Goal: Transaction & Acquisition: Purchase product/service

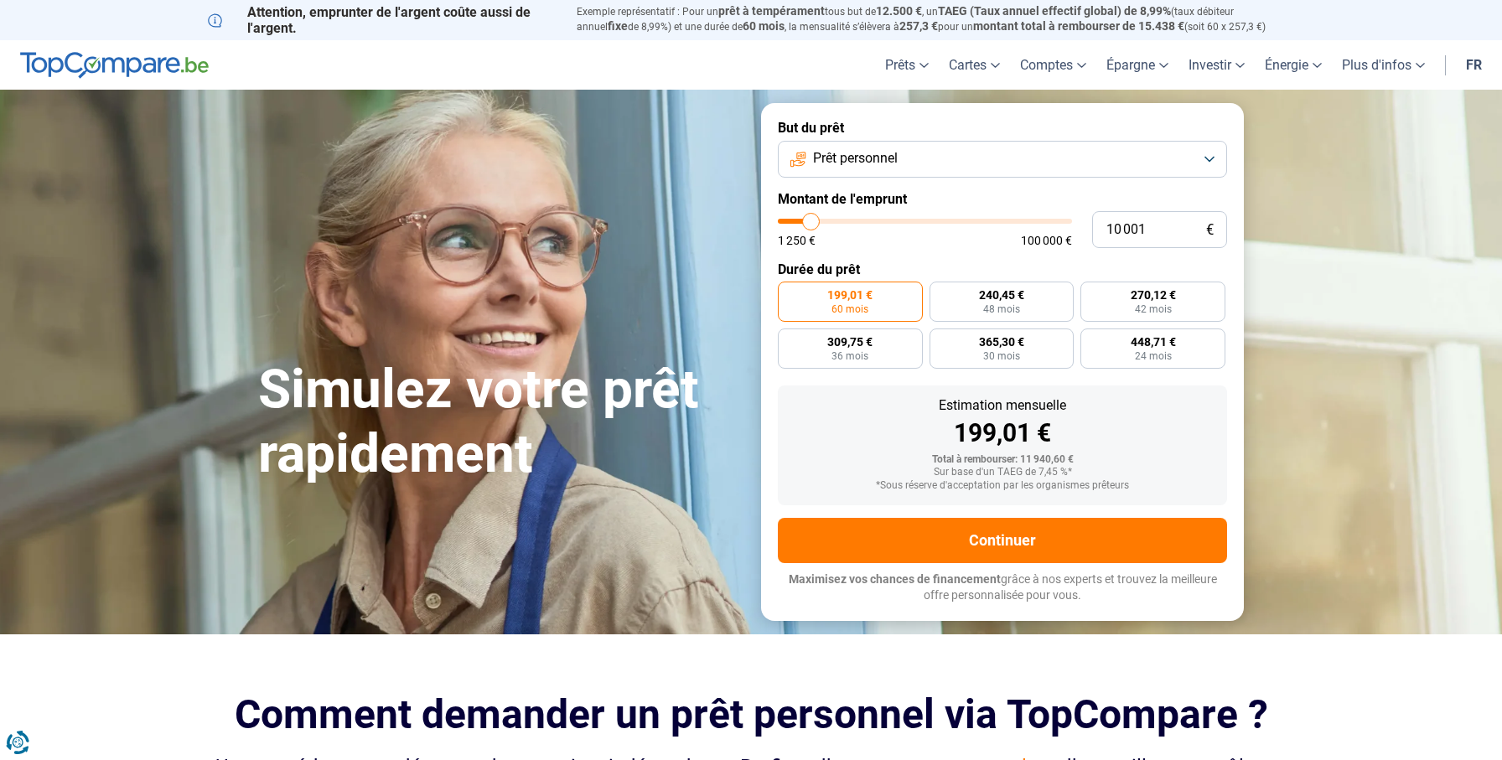
click at [860, 176] on button "Prêt personnel" at bounding box center [1002, 159] width 449 height 37
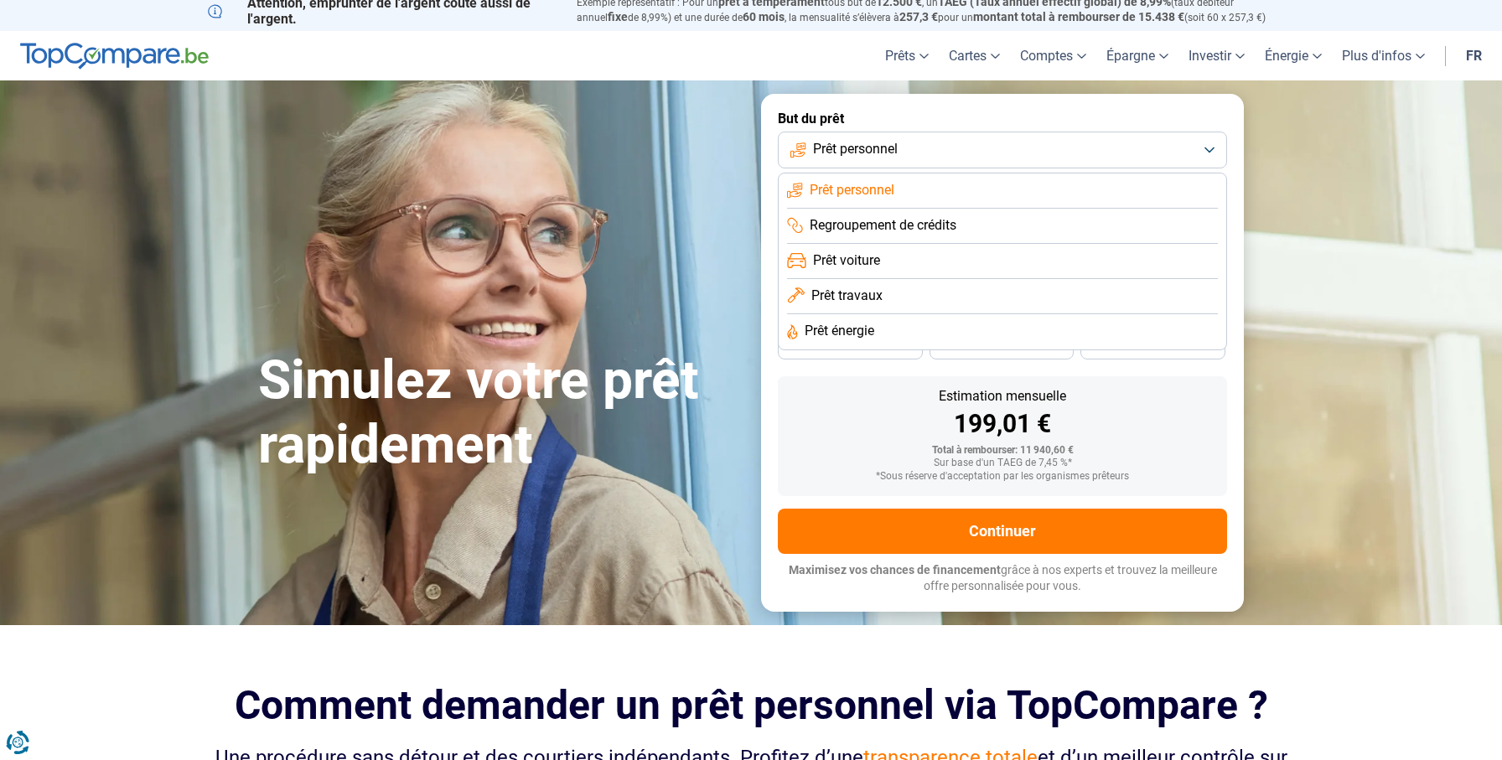
scroll to position [14, 0]
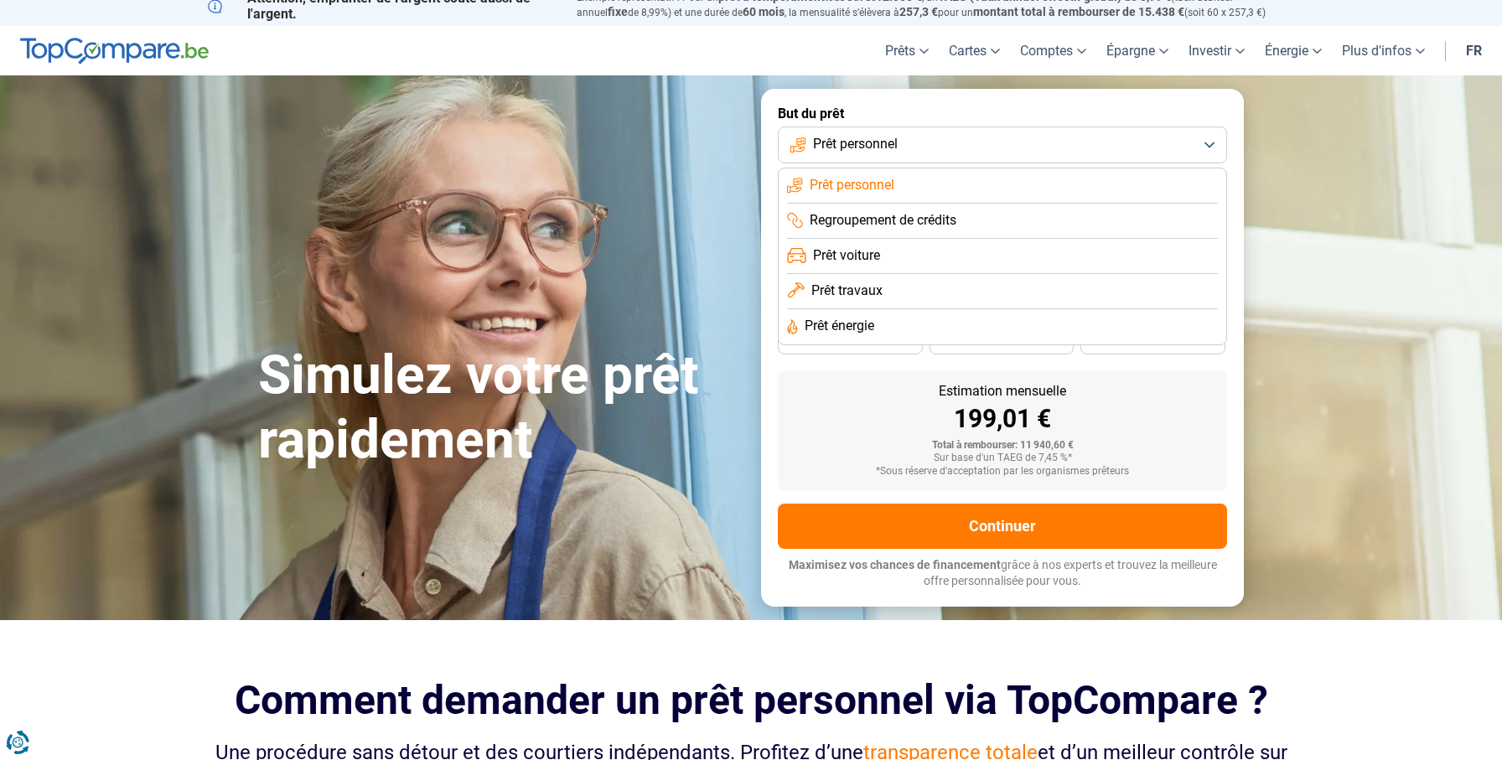
click at [797, 426] on div "199,01 €" at bounding box center [1002, 418] width 422 height 25
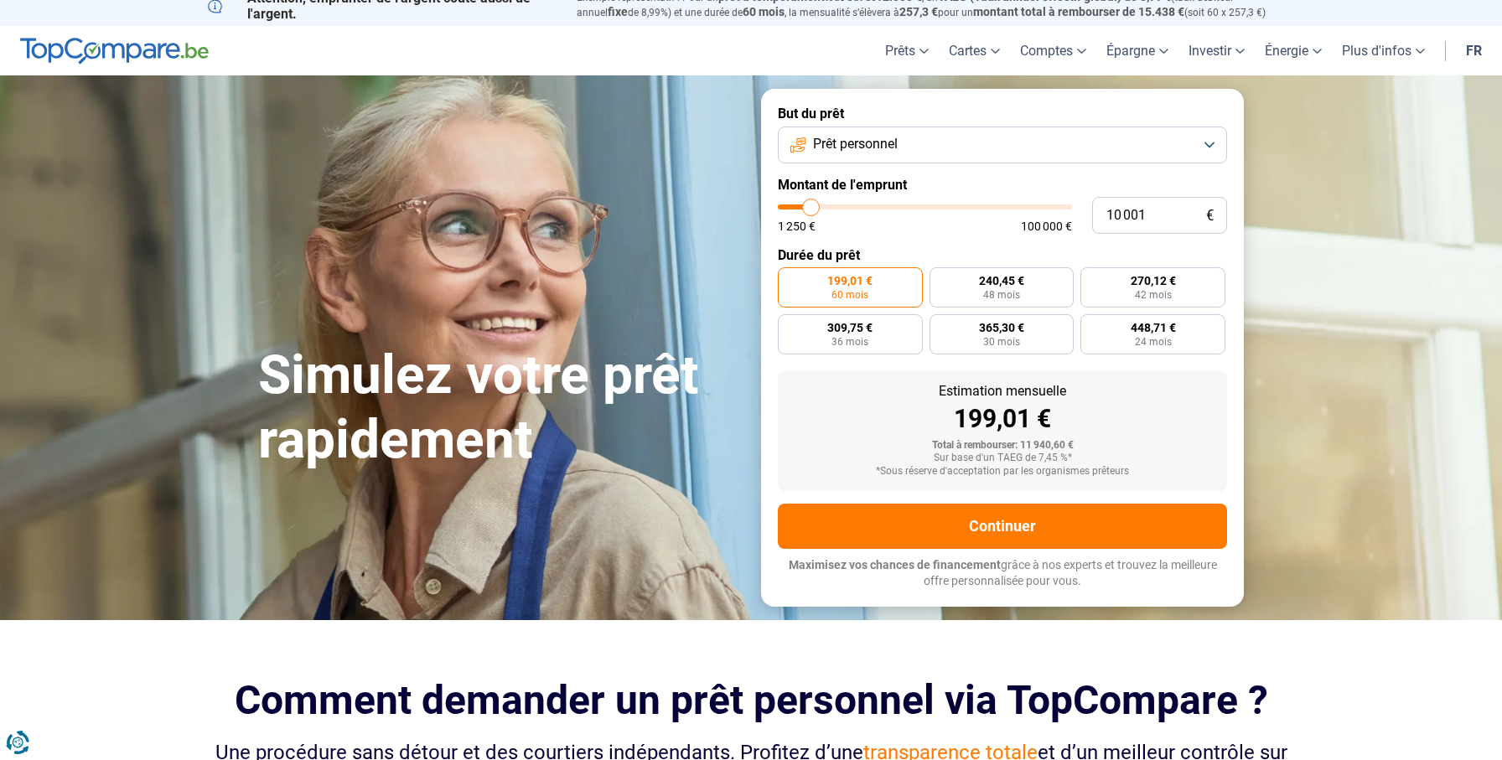
click at [863, 141] on span "Prêt personnel" at bounding box center [855, 144] width 85 height 18
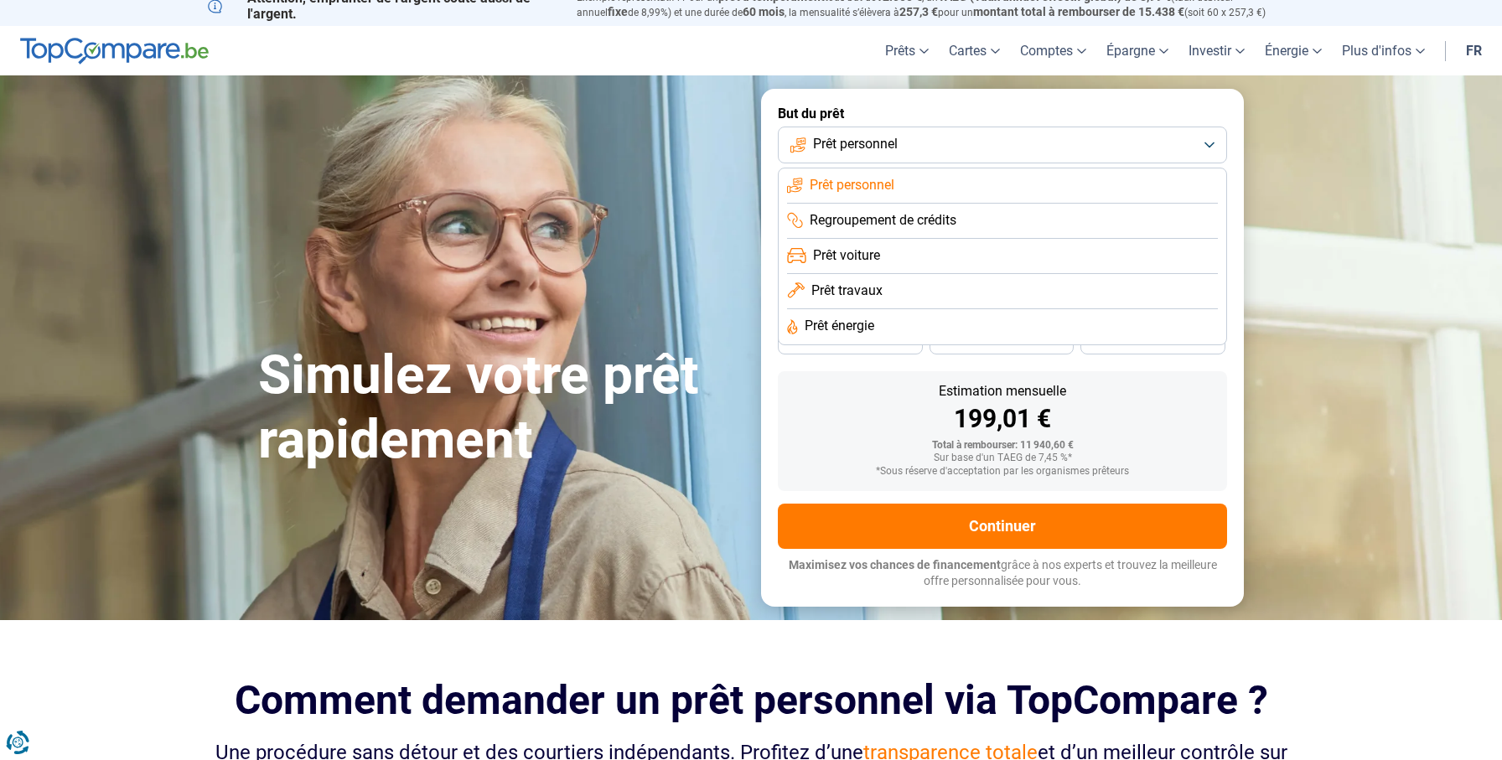
click at [891, 290] on li "Prêt travaux" at bounding box center [1002, 291] width 431 height 35
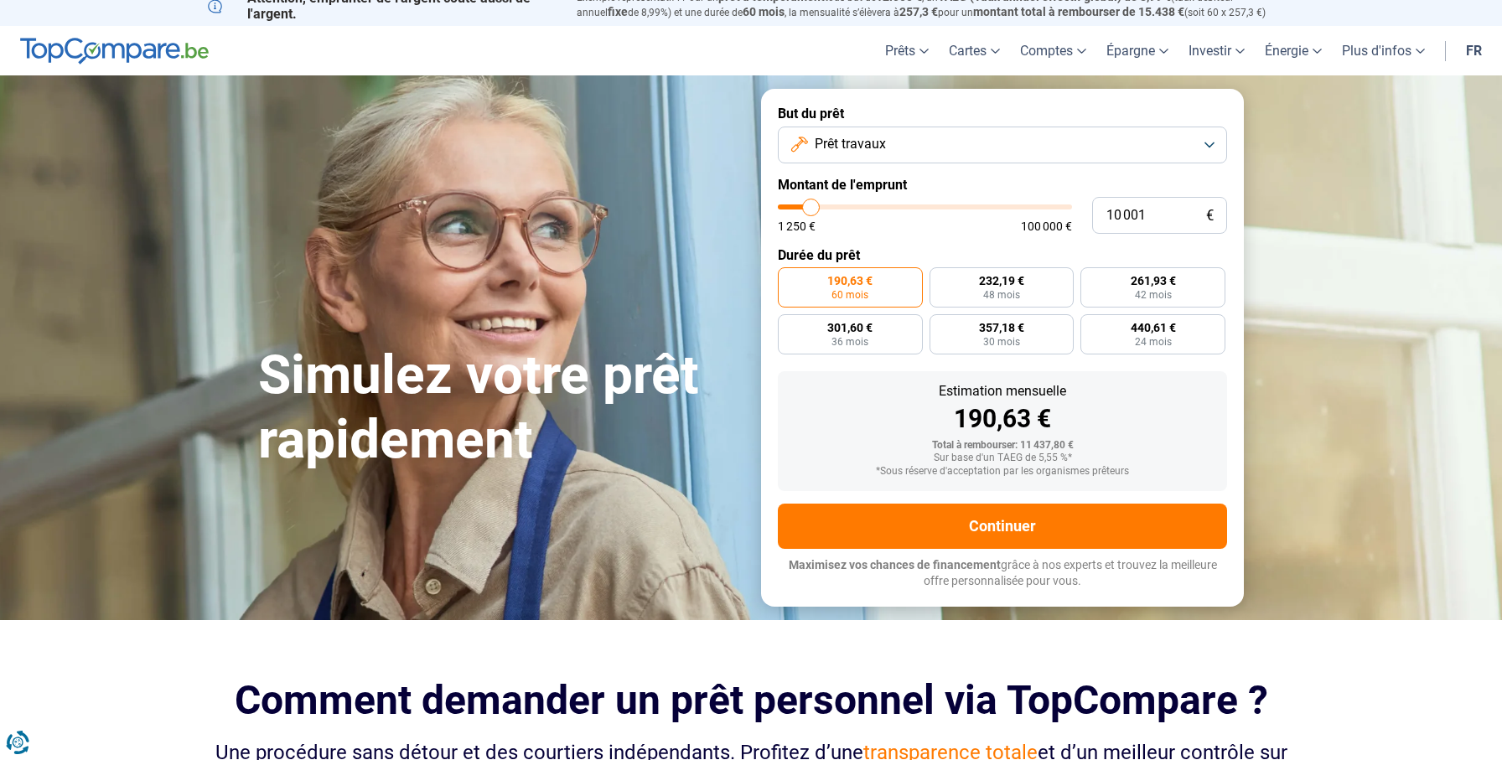
scroll to position [0, 0]
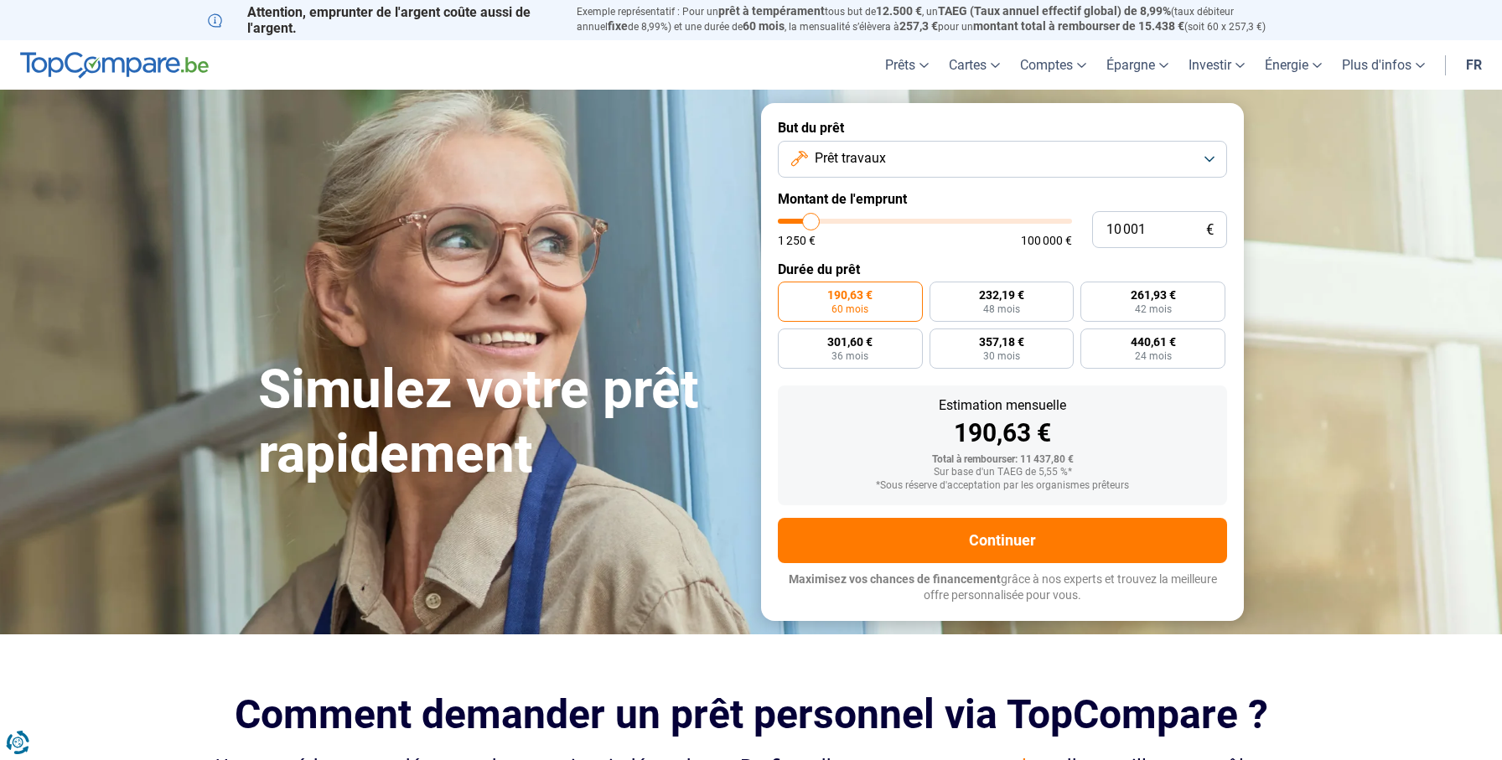
type input "13 500"
type input "13500"
type input "22 250"
type input "22250"
type input "28 750"
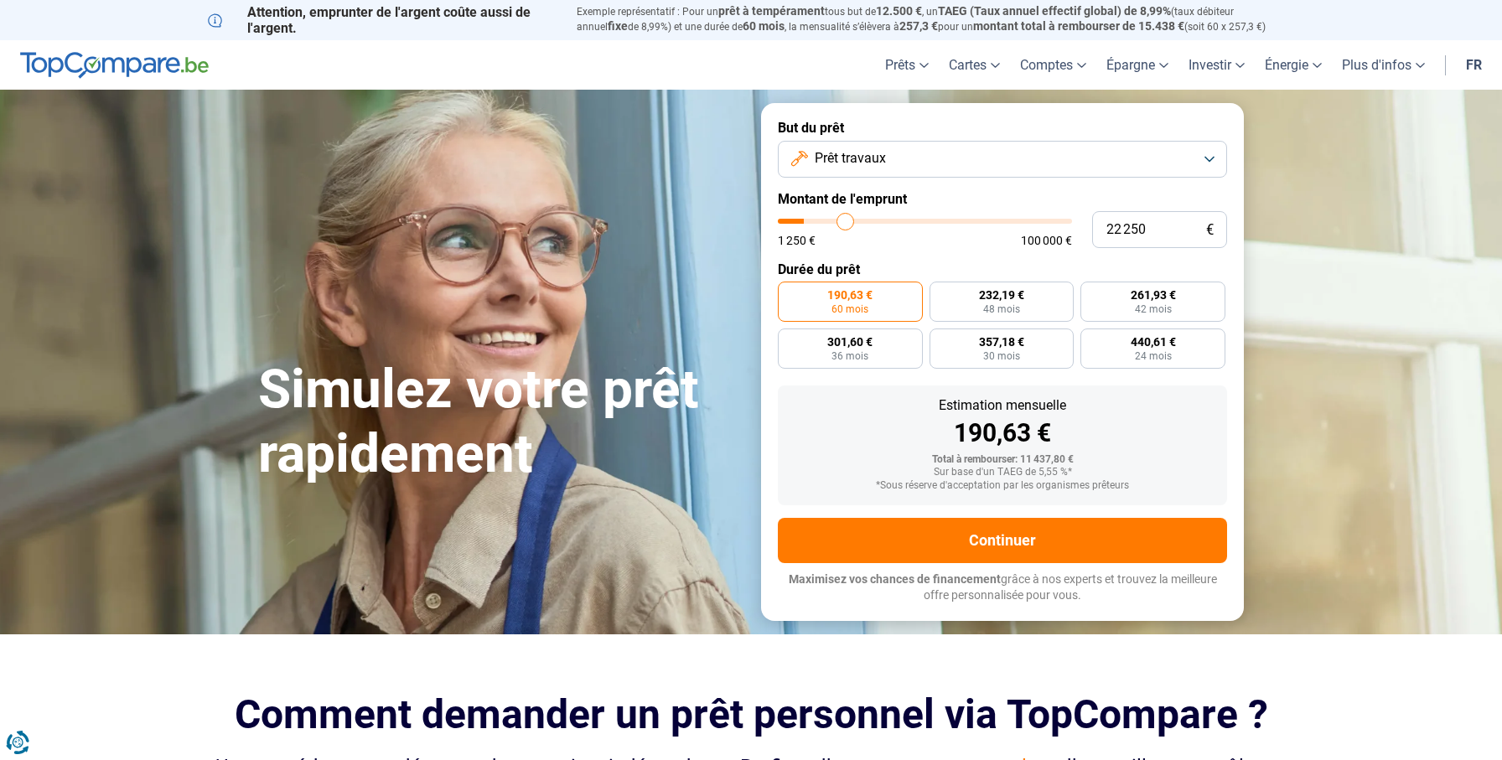
type input "28750"
type input "31 500"
type input "31500"
type input "31 750"
type input "31750"
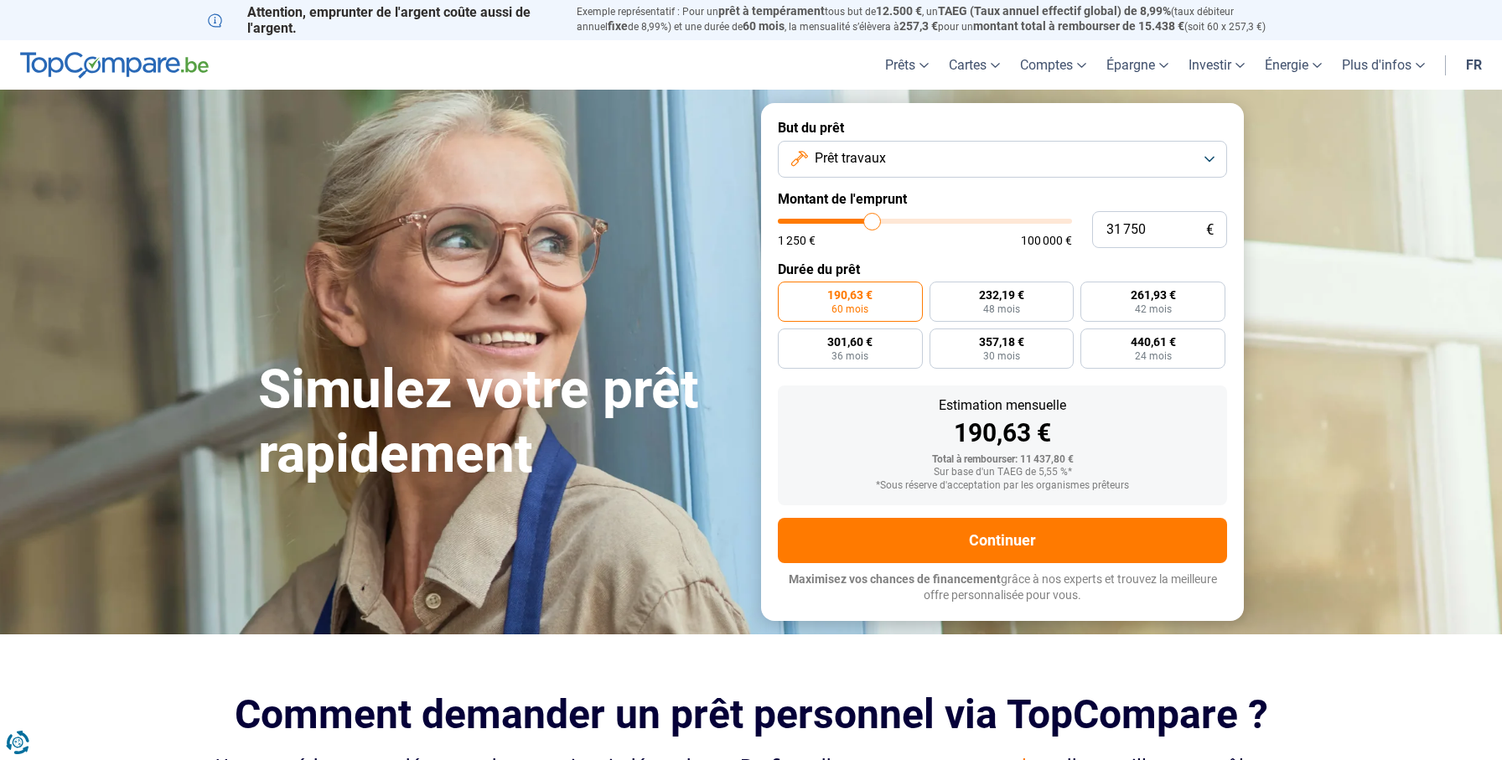
type input "32 000"
type input "32000"
type input "30 750"
type input "30750"
type input "27 750"
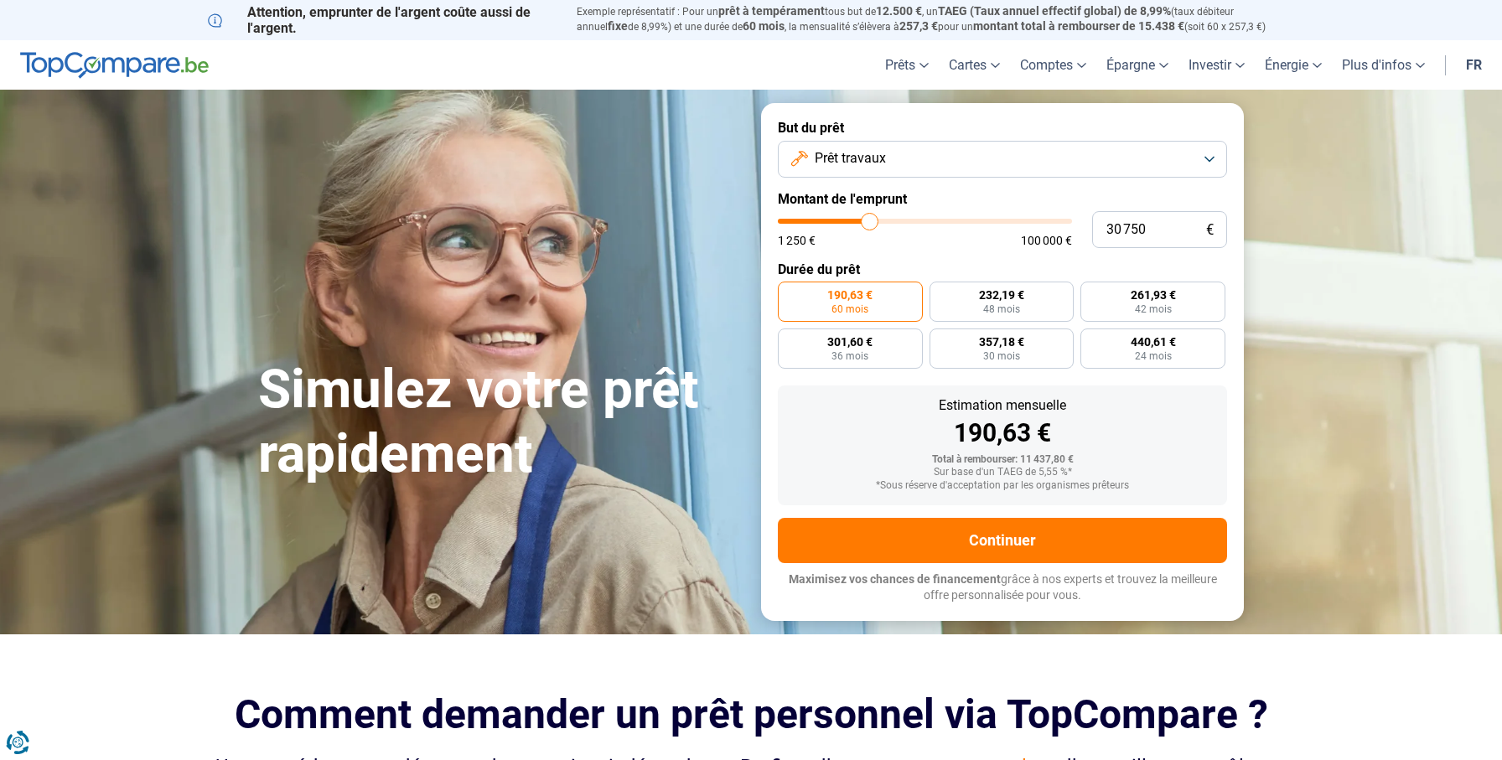
type input "27750"
type input "27 250"
type input "27250"
type input "26 250"
type input "26250"
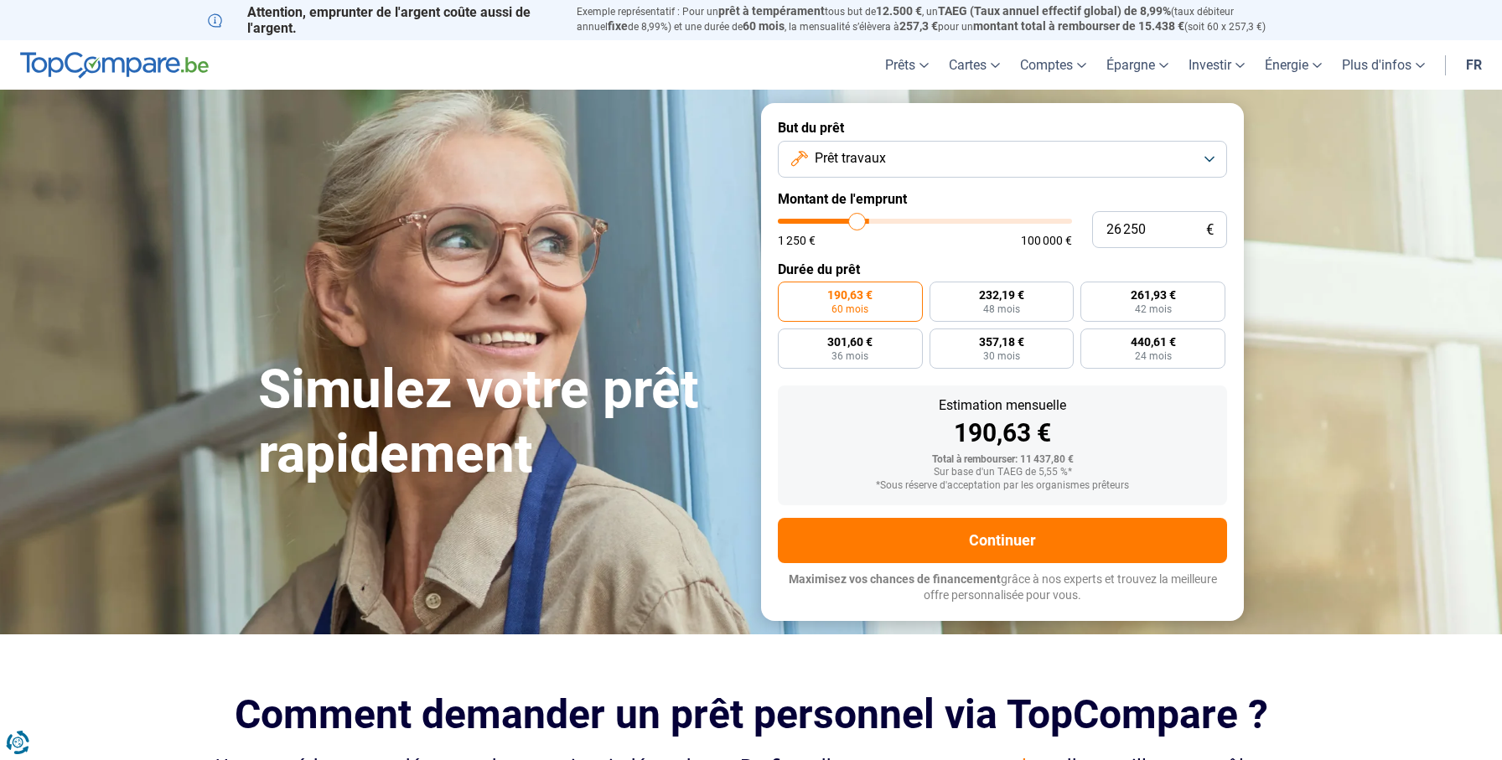
type input "26 000"
type input "26000"
type input "25 500"
type input "25500"
type input "24 500"
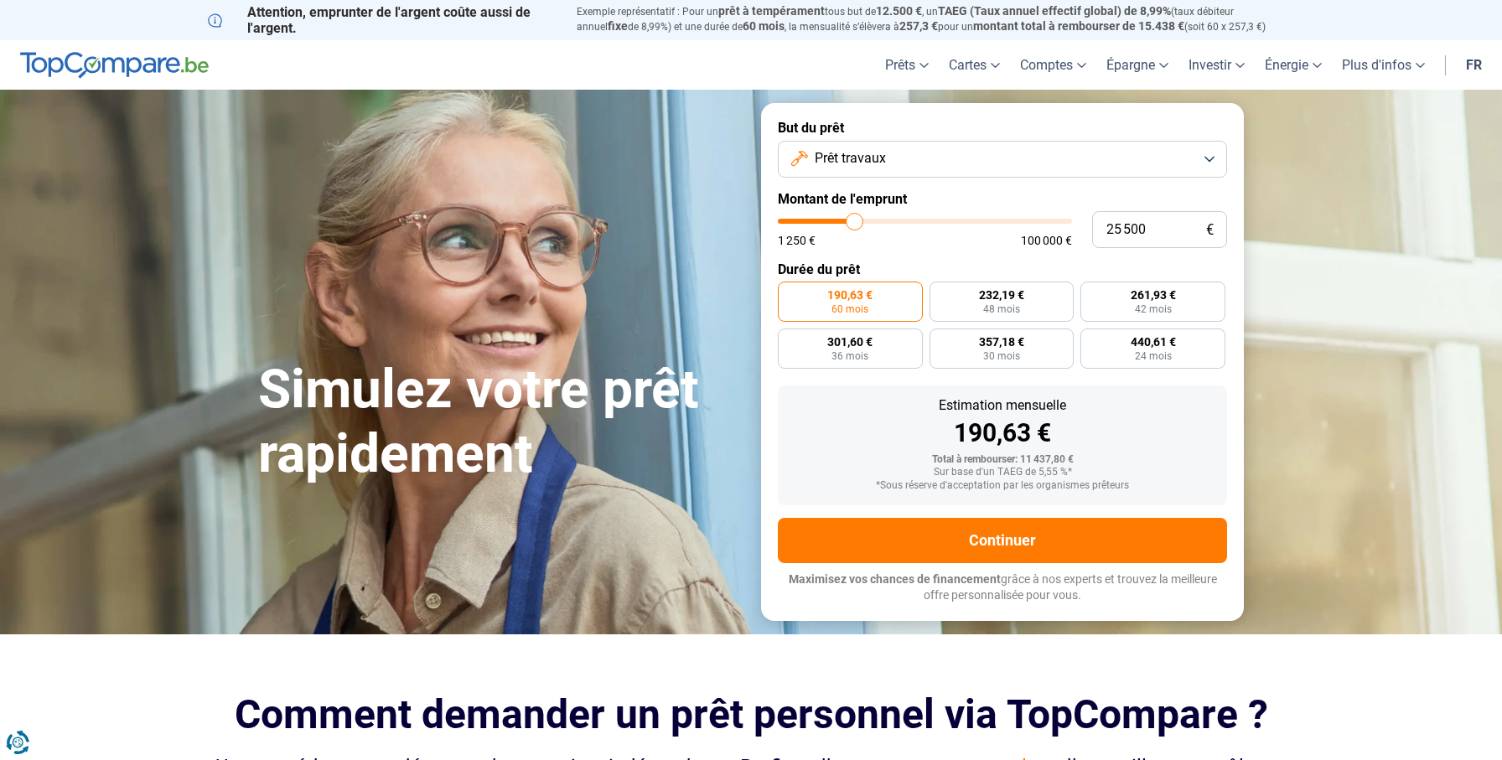
type input "24500"
type input "23 000"
type input "23000"
type input "22 500"
type input "22500"
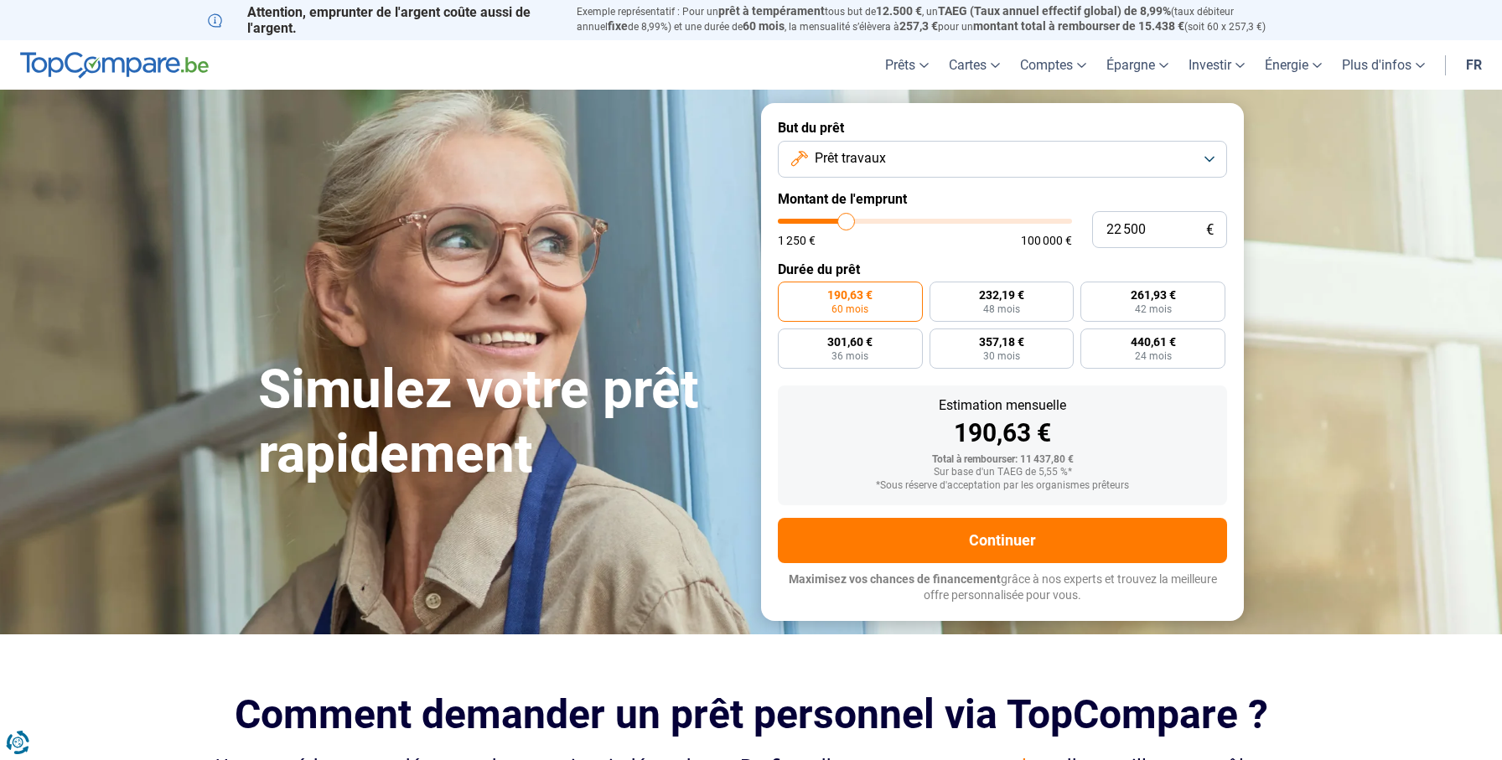
type input "21 750"
type input "21750"
type input "21 250"
type input "21250"
type input "21 000"
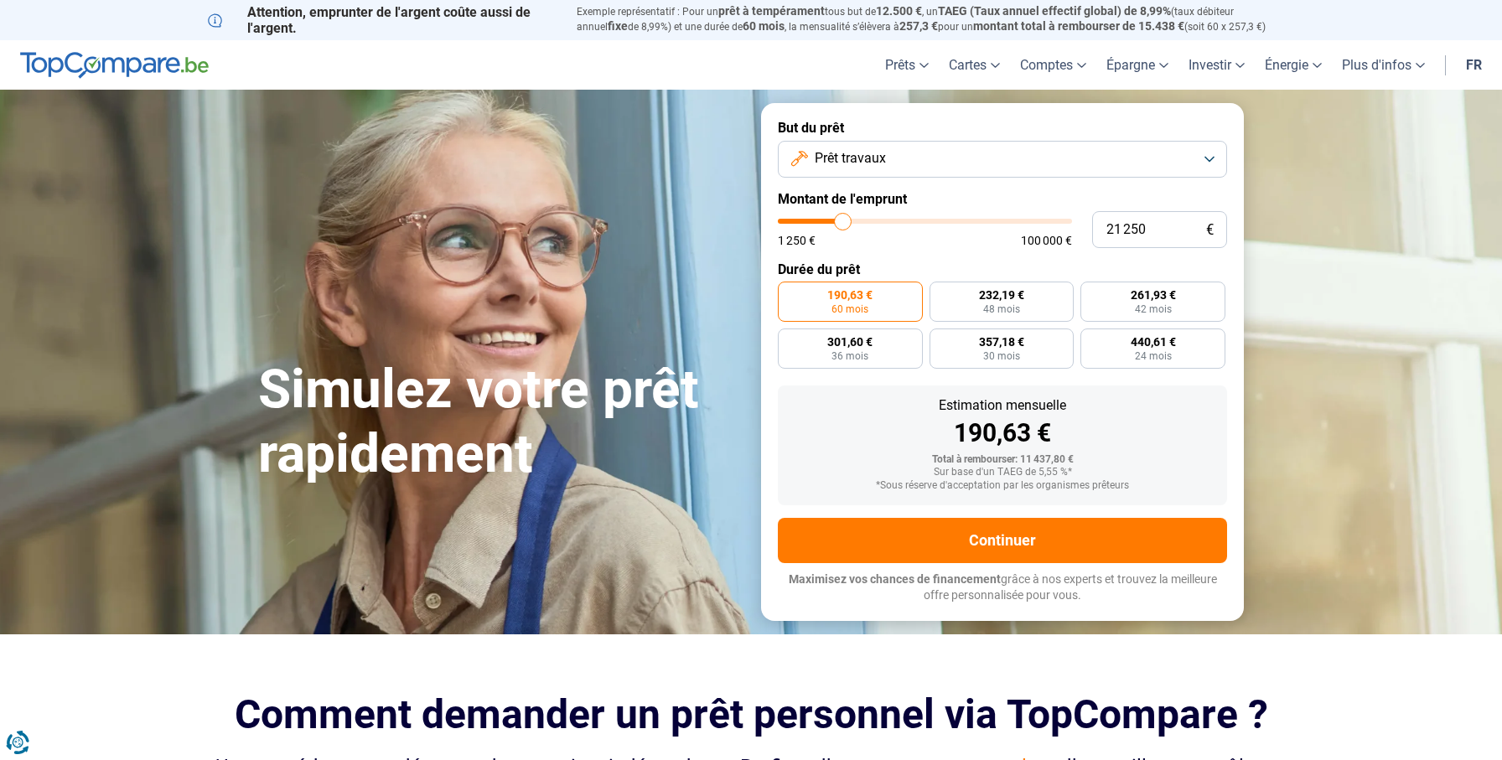
type input "21000"
type input "20 750"
type input "20750"
type input "20 000"
type input "20000"
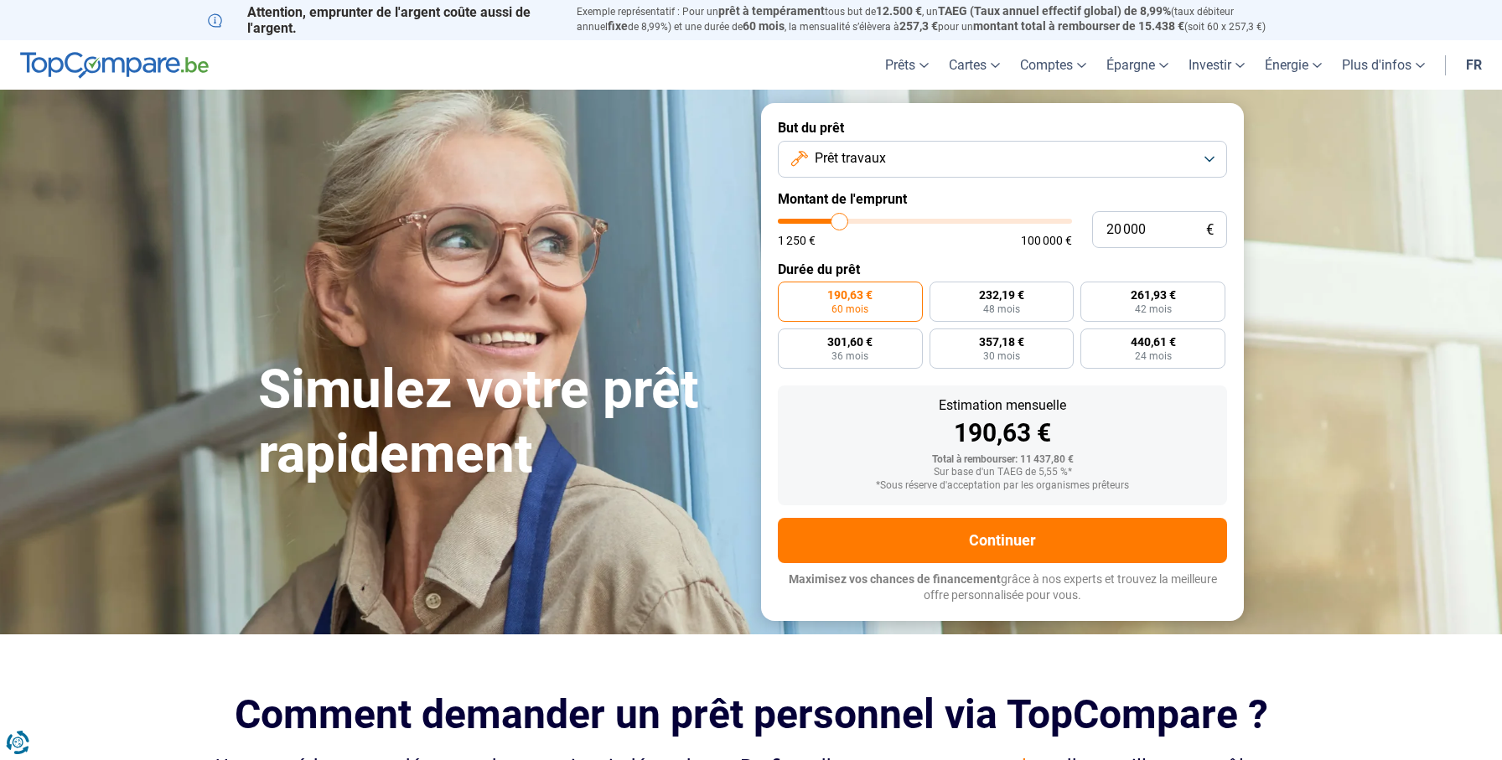
type input "19 500"
type input "19500"
type input "19 250"
type input "19250"
type input "18 750"
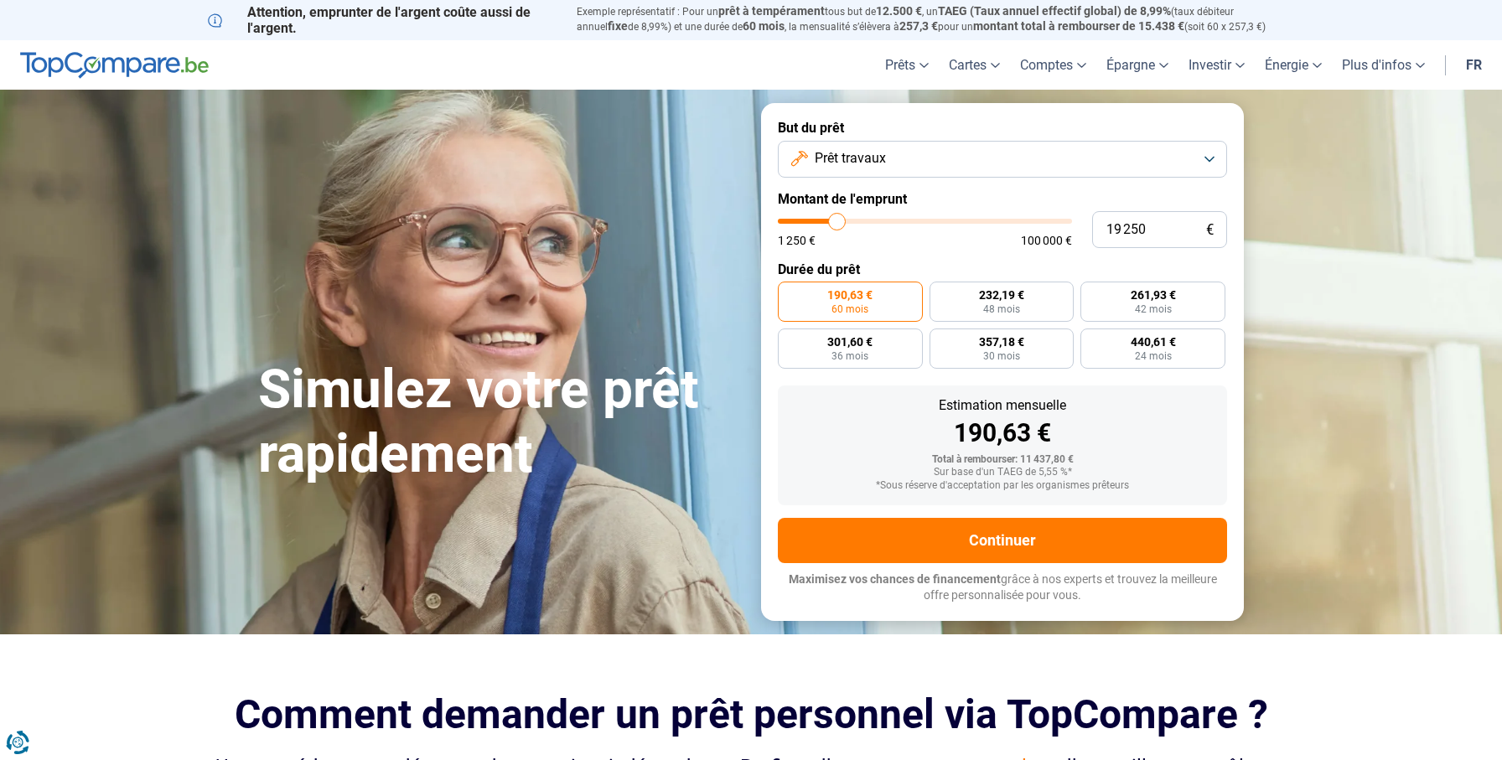
type input "18750"
type input "18 000"
type input "18000"
type input "17 750"
type input "17750"
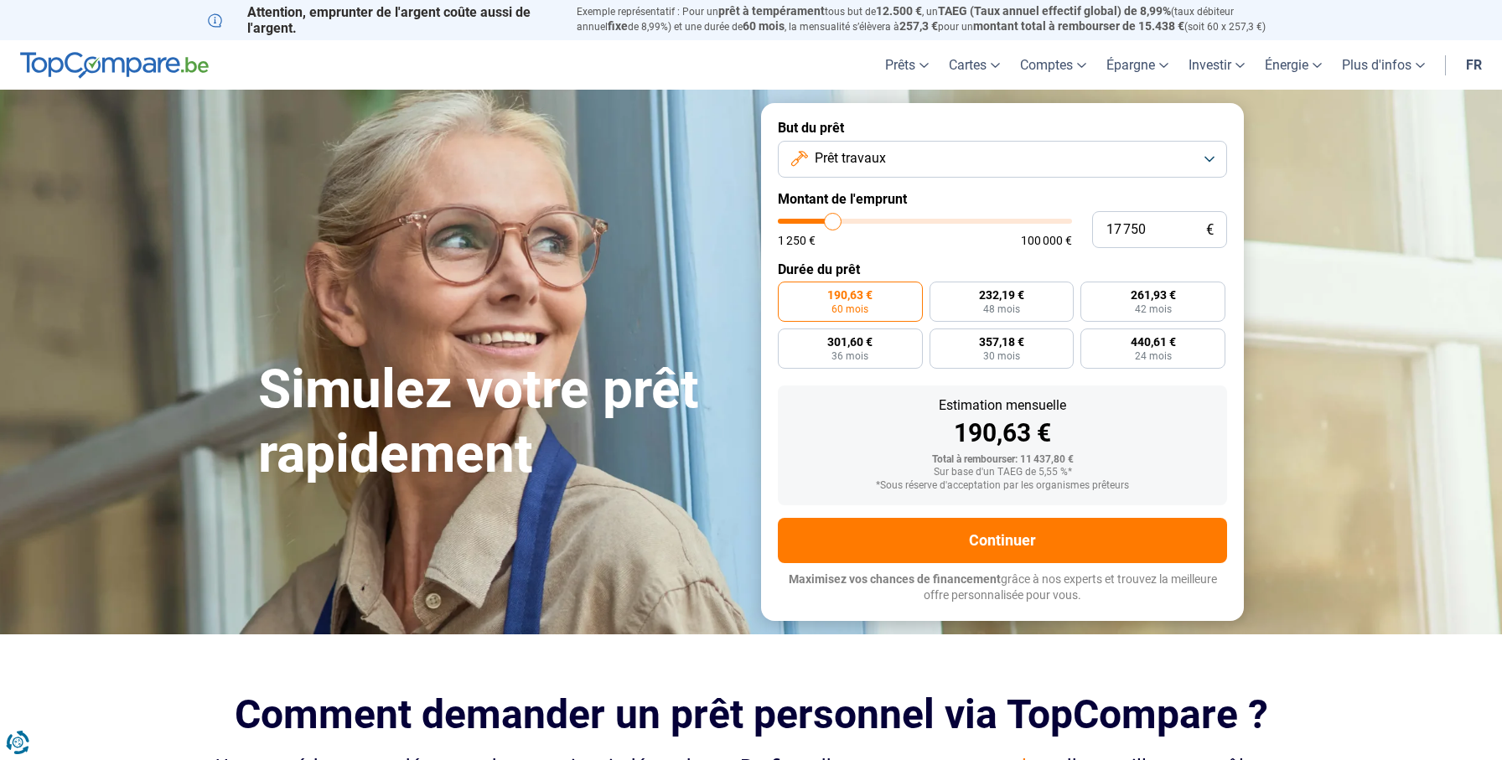
type input "17 500"
type input "17500"
type input "17 000"
type input "17000"
type input "16 750"
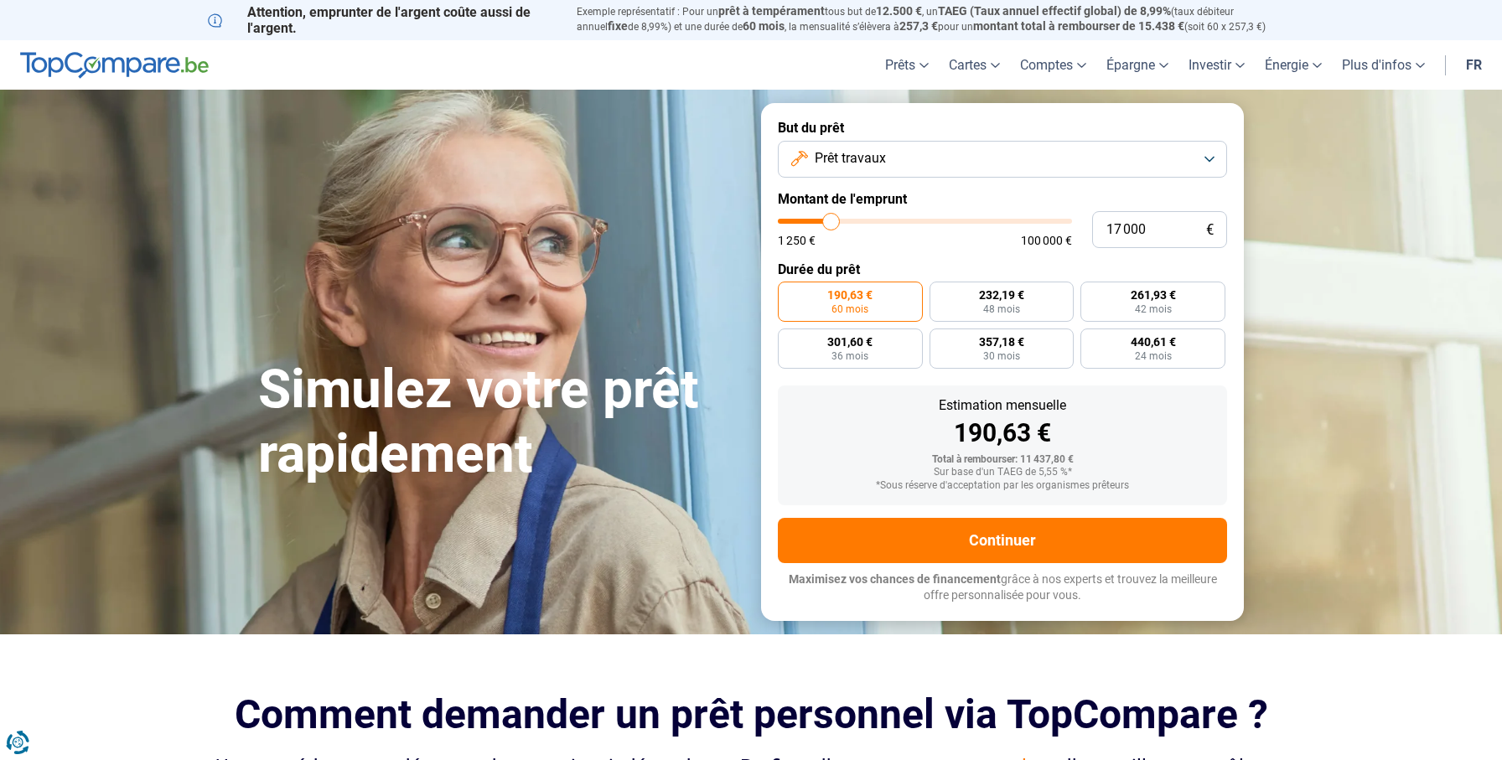
type input "16750"
type input "16 500"
type input "16500"
type input "15 750"
type input "15750"
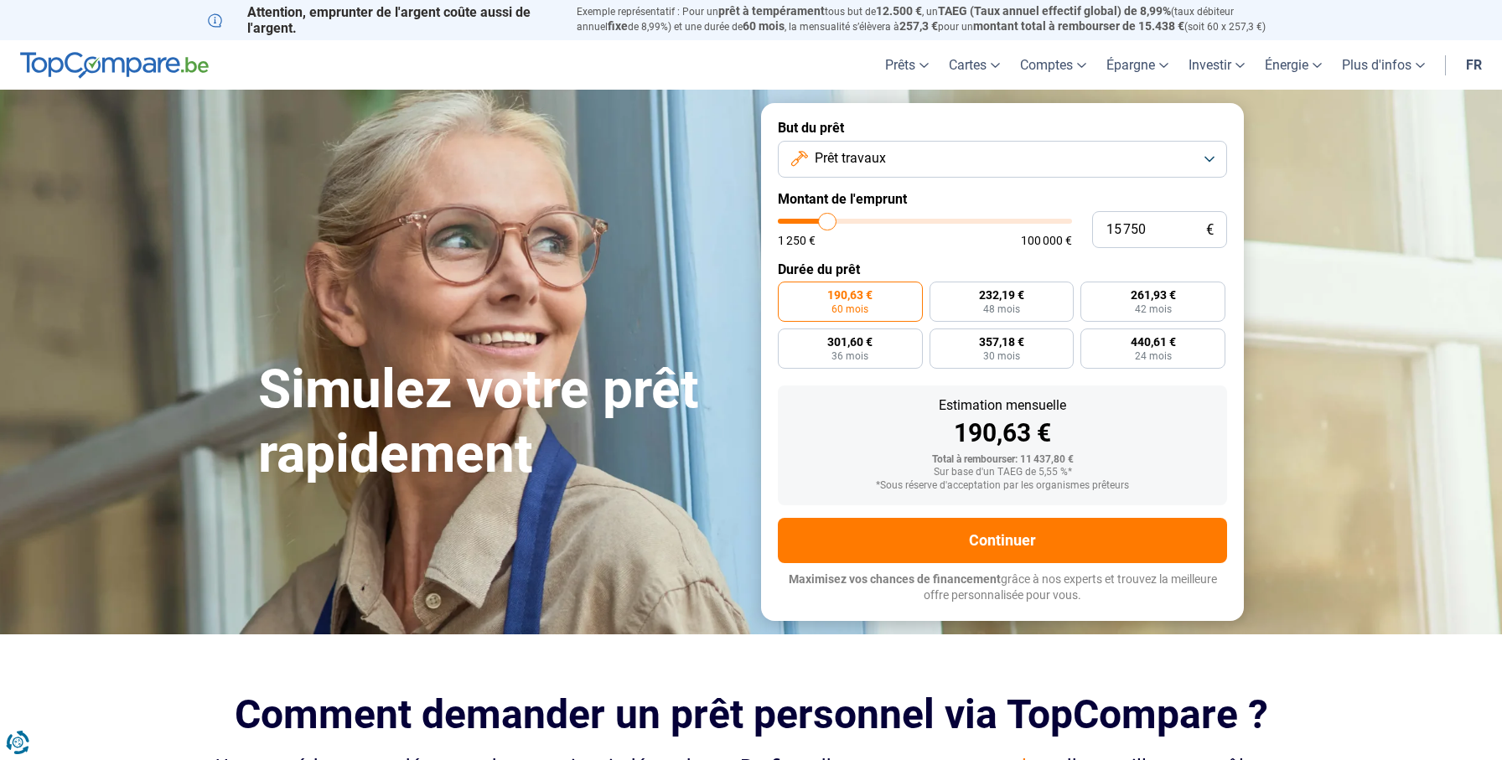
type input "15 250"
type input "15250"
type input "15 000"
type input "15000"
type input "14 500"
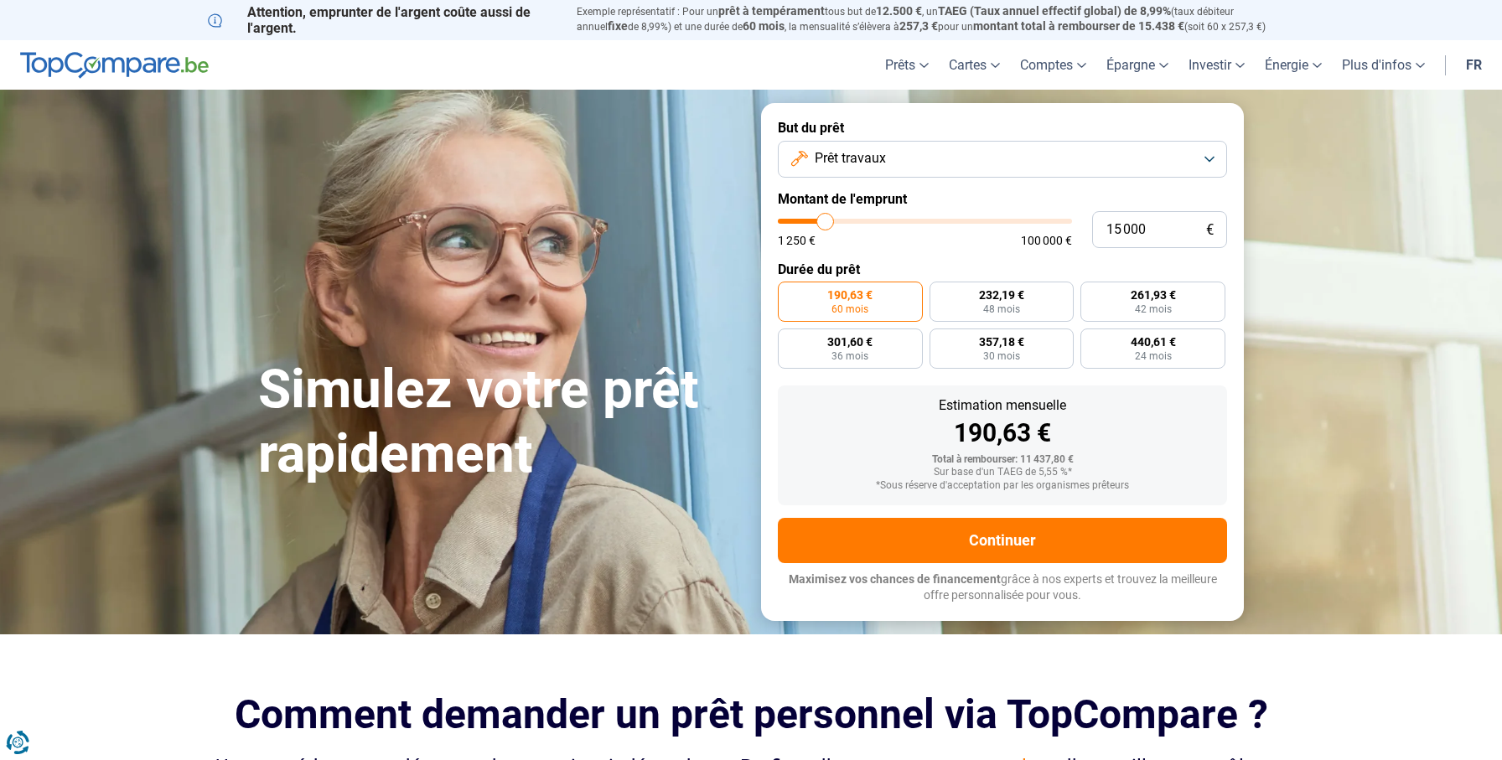
type input "14500"
type input "14 250"
type input "14250"
type input "14 000"
type input "14000"
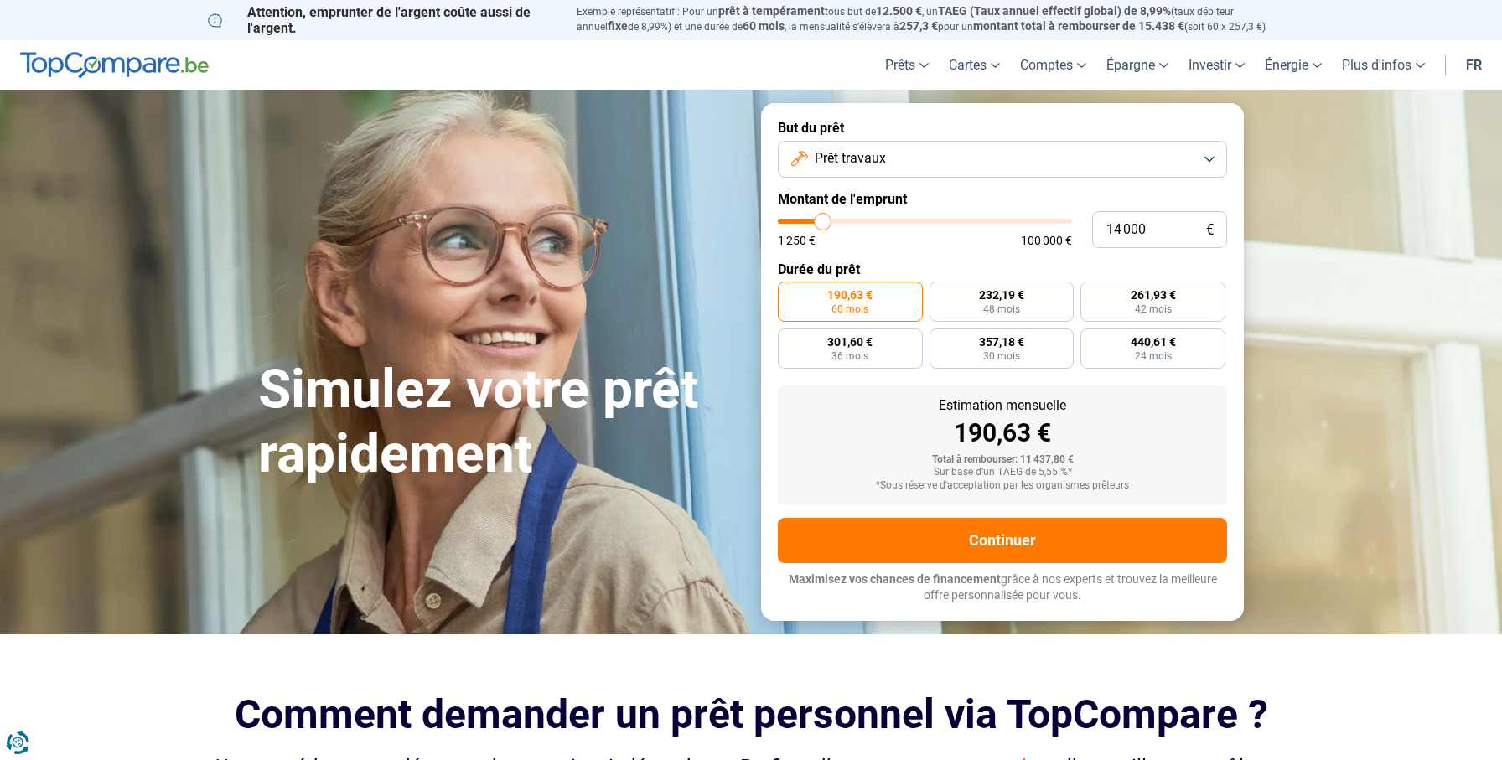
type input "13 750"
type input "13750"
type input "13 500"
type input "13500"
type input "13 000"
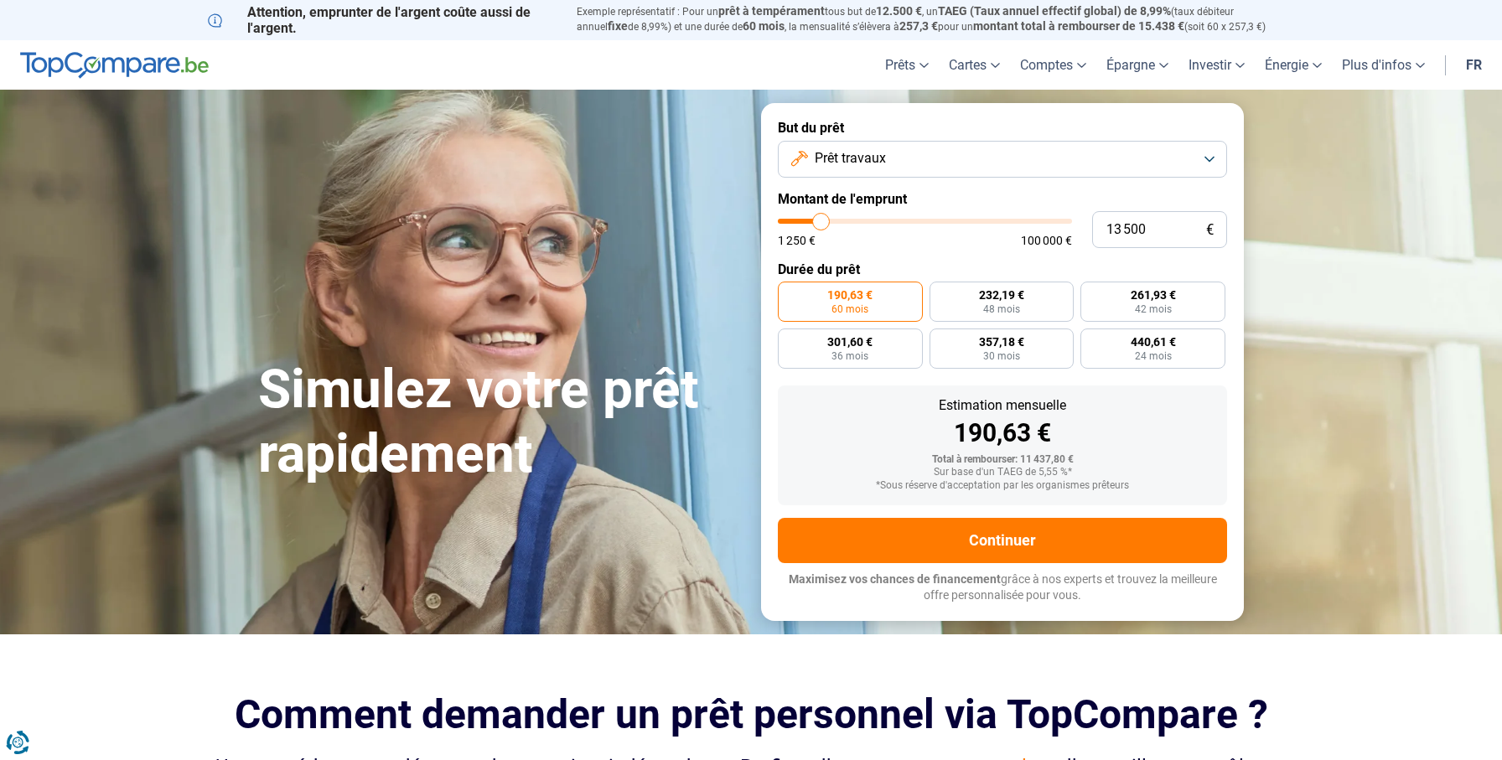
type input "13000"
type input "12 750"
type input "12750"
type input "12 500"
type input "12500"
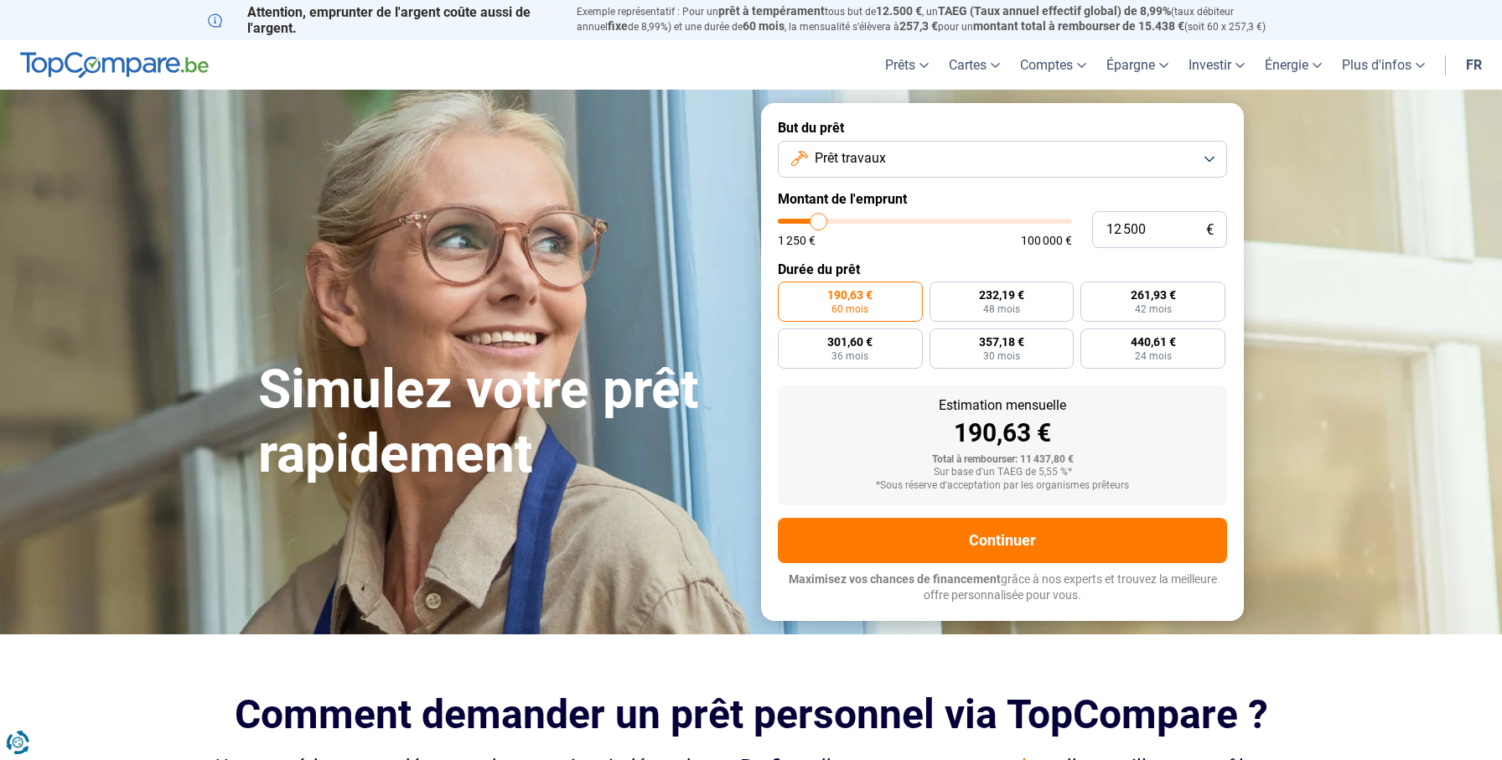
type input "12 250"
type input "12250"
type input "12 000"
type input "12000"
type input "11 750"
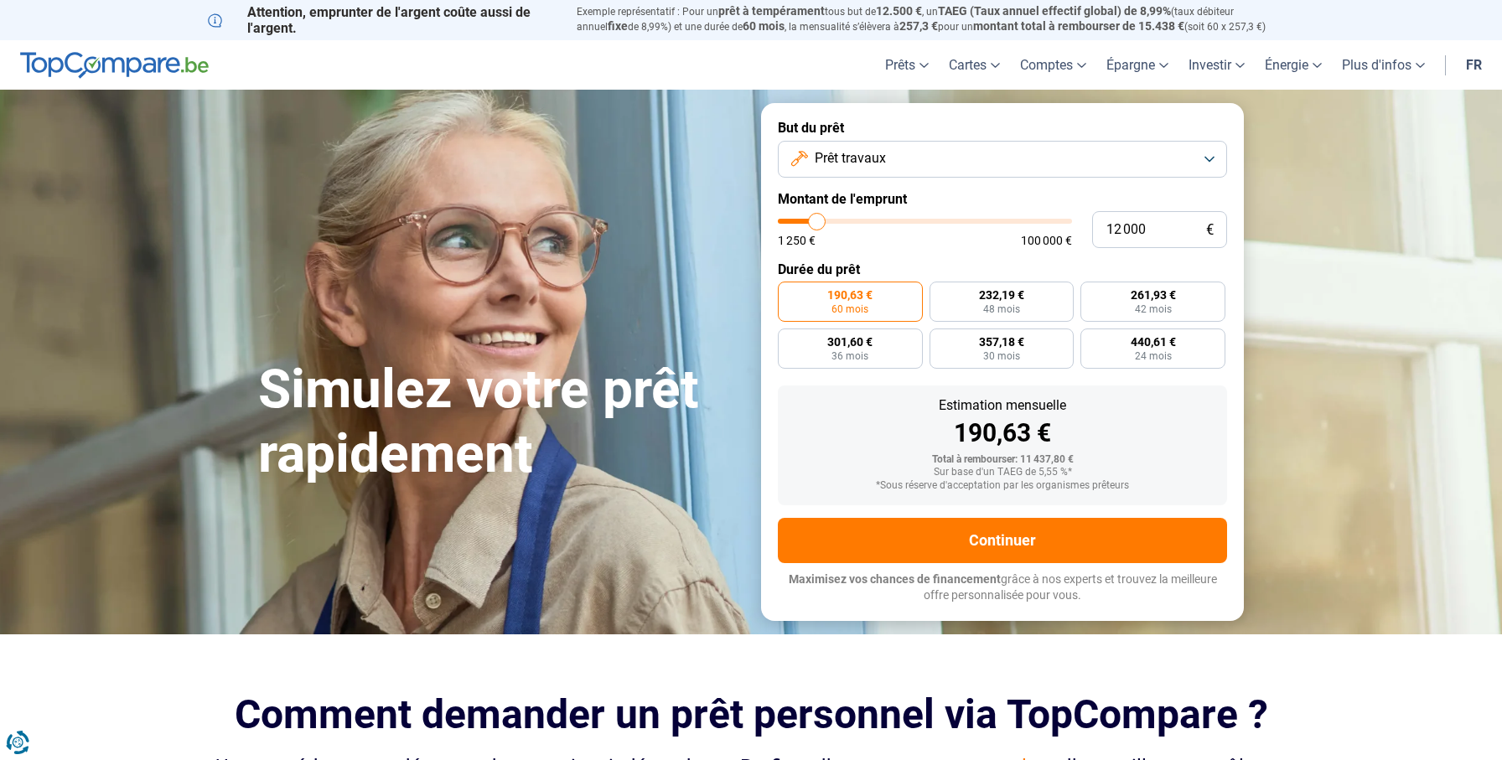
type input "11750"
type input "11 500"
type input "11500"
type input "11 250"
type input "11250"
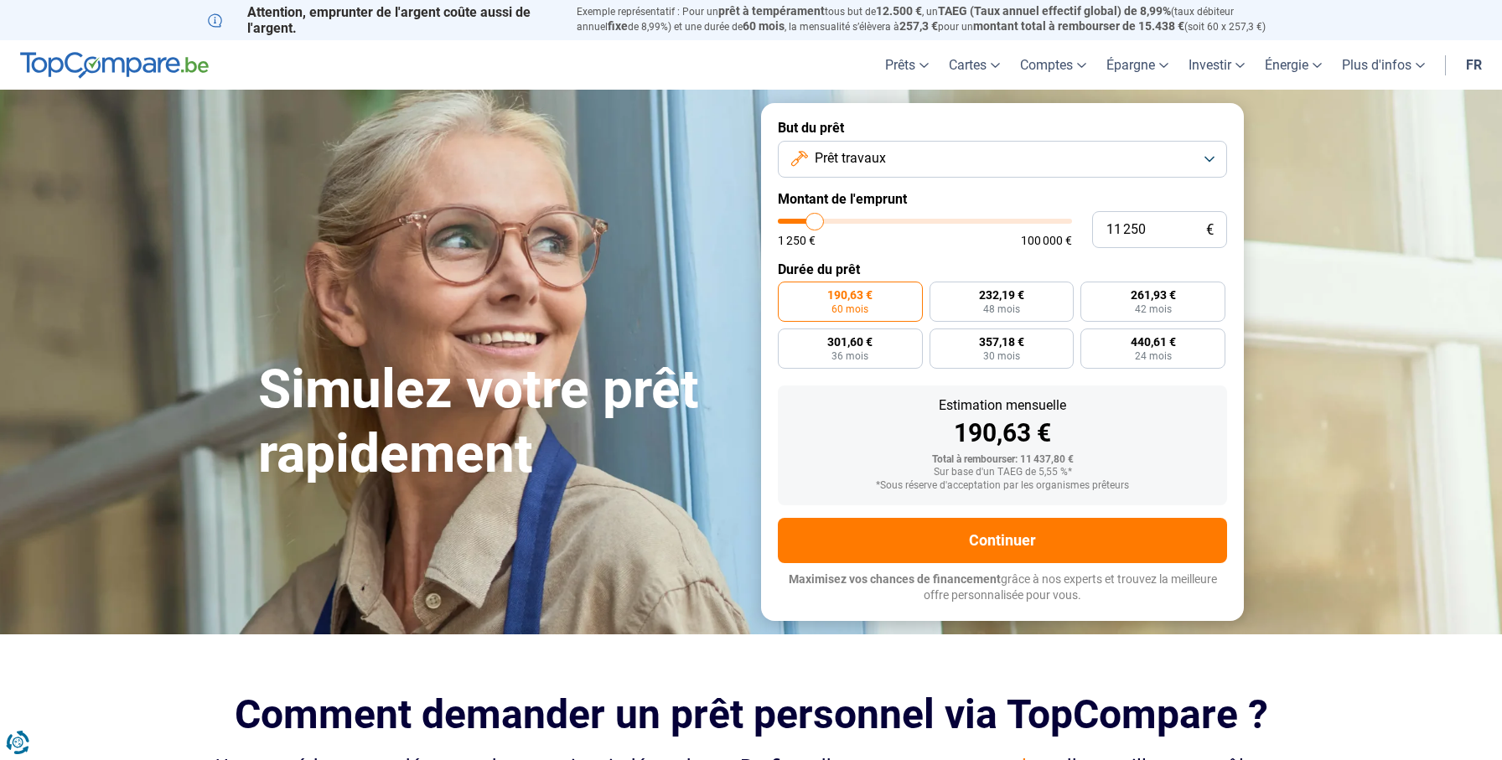
type input "11 000"
type input "11000"
type input "10 500"
type input "10500"
type input "10 250"
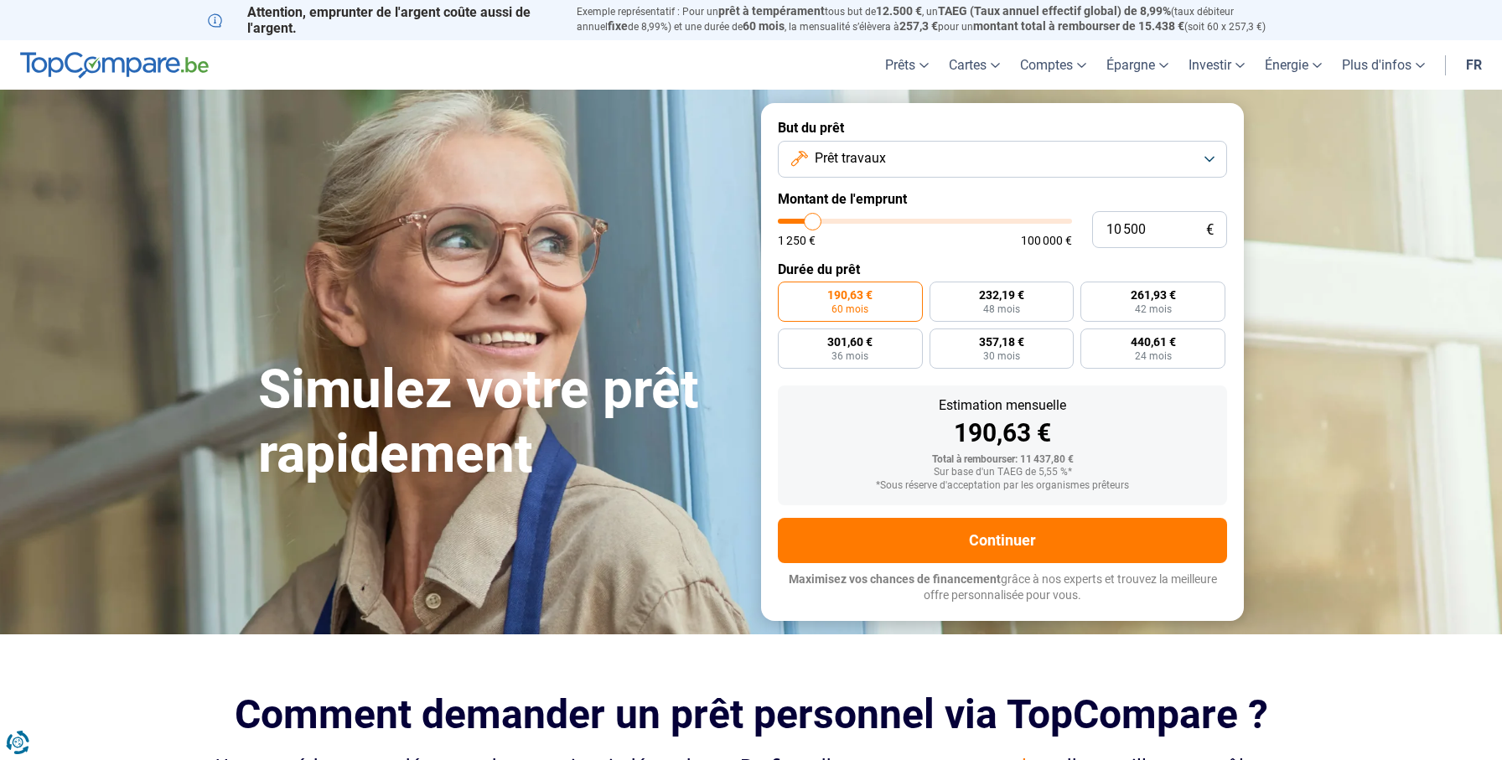
type input "10250"
type input "10 000"
type input "10000"
type input "10 250"
type input "10250"
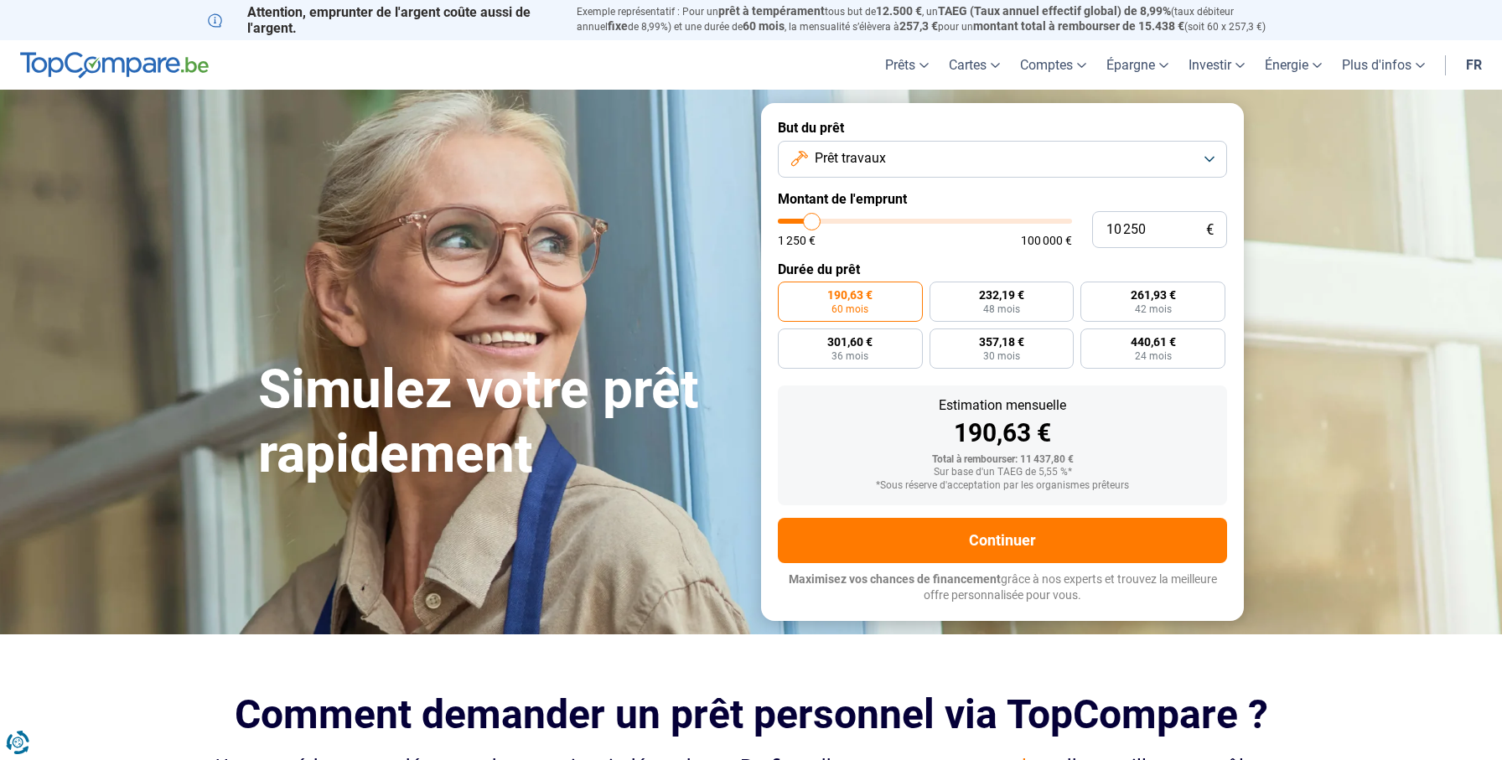
type input "10 500"
type input "10500"
click at [812, 220] on input "range" at bounding box center [925, 221] width 294 height 5
click at [1057, 475] on div "Sur base d'un TAEG de 5,55 %*" at bounding box center [1002, 473] width 422 height 12
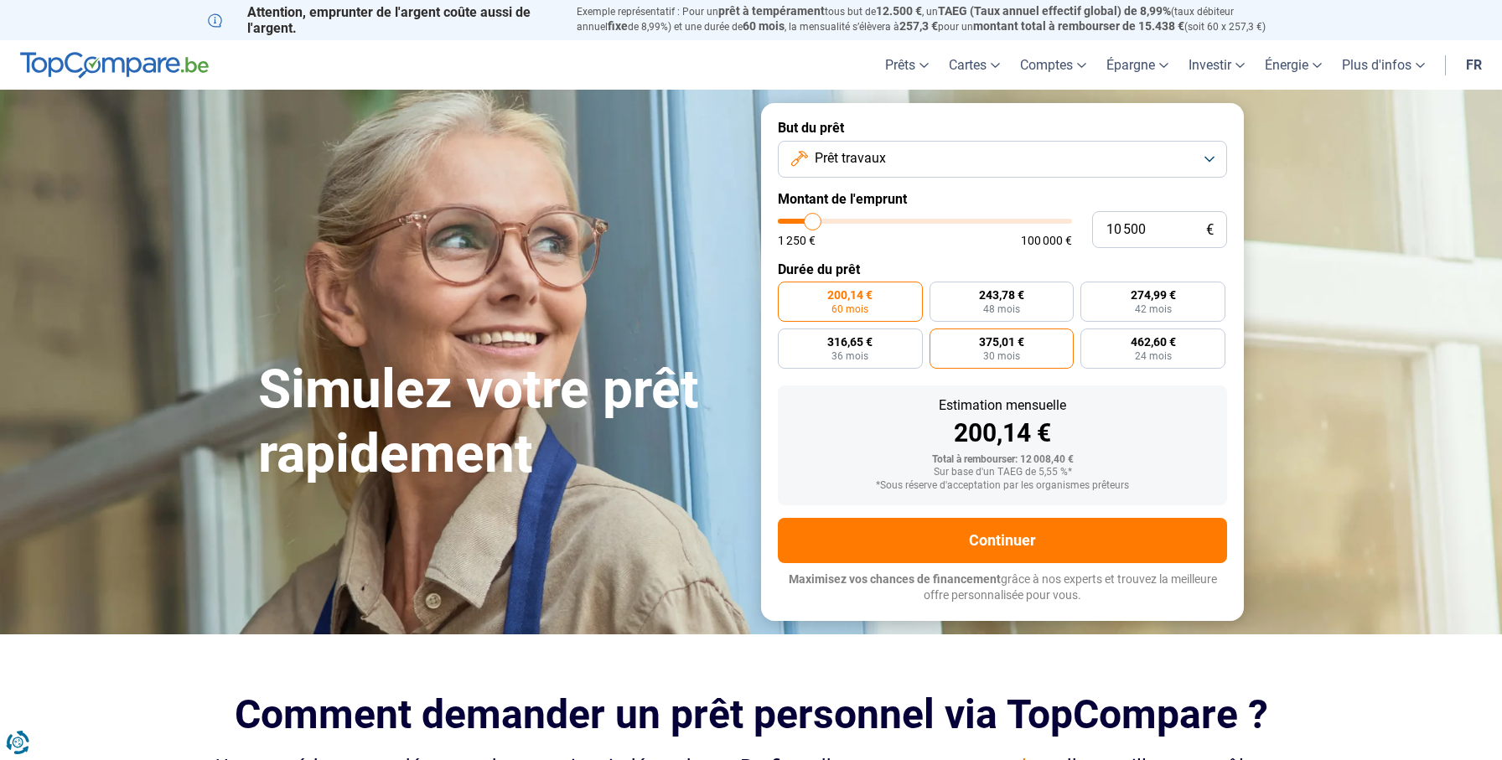
click at [1002, 340] on span "375,01 €" at bounding box center [1001, 342] width 45 height 12
click at [940, 339] on input "375,01 € 30 mois" at bounding box center [934, 334] width 11 height 11
radio input "true"
click at [1062, 473] on div "Sur base d'un TAEG de 5,55 %*" at bounding box center [1002, 473] width 422 height 12
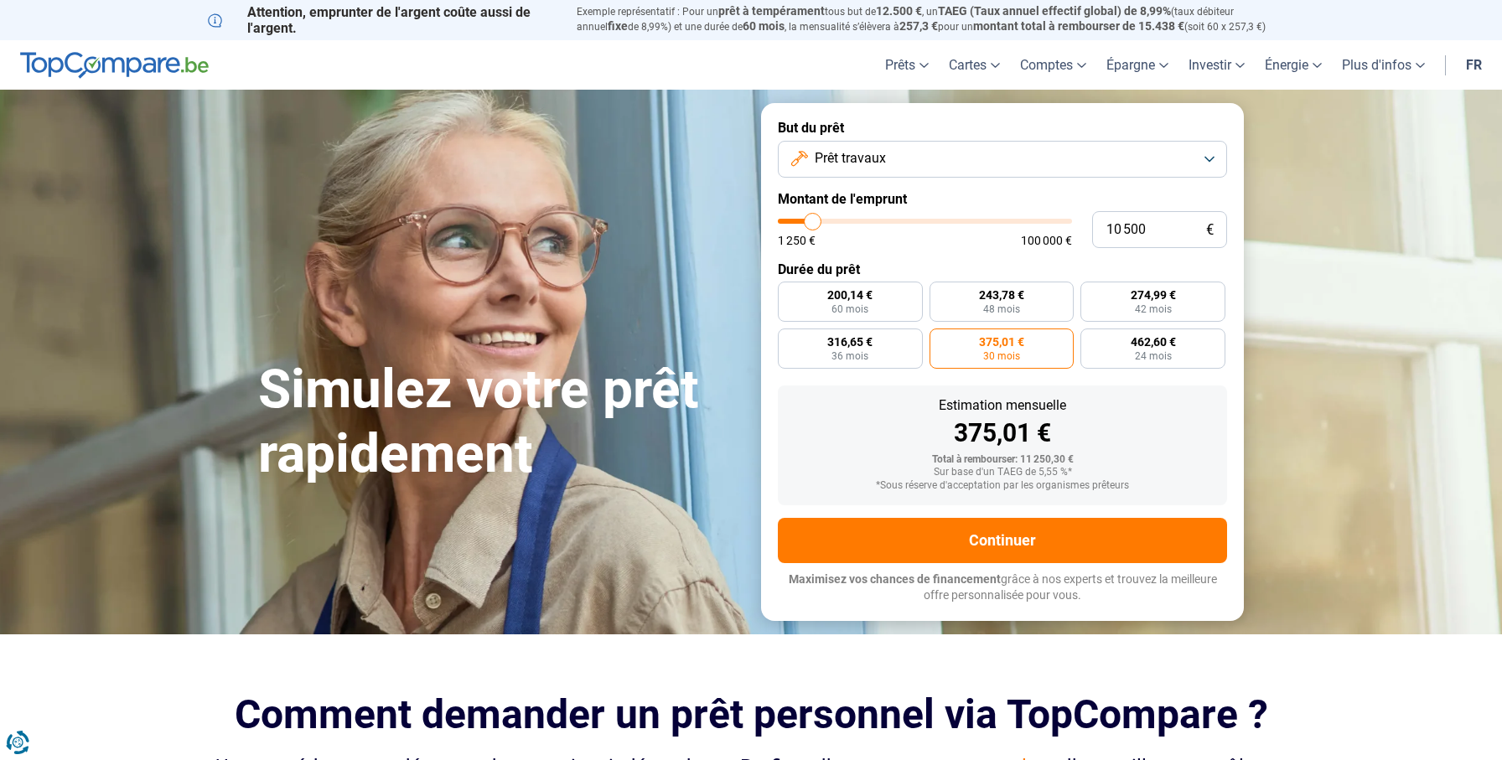
click at [1007, 347] on span "375,01 €" at bounding box center [1001, 342] width 45 height 12
click at [940, 339] on input "375,01 € 30 mois" at bounding box center [934, 334] width 11 height 11
click at [1176, 346] on label "462,60 € 24 mois" at bounding box center [1152, 349] width 145 height 40
click at [1091, 339] on input "462,60 € 24 mois" at bounding box center [1085, 334] width 11 height 11
radio input "true"
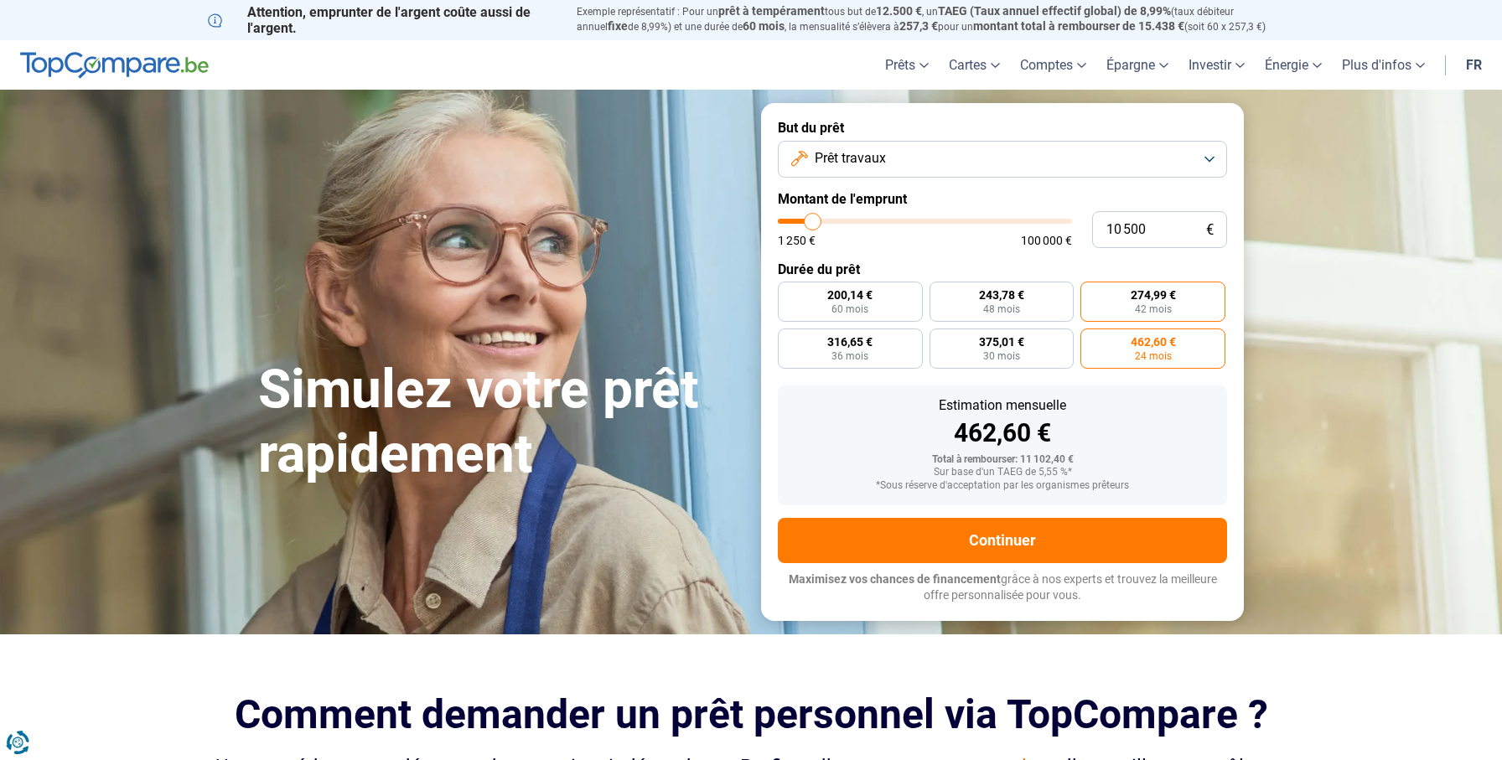
click at [1172, 300] on span "274,99 €" at bounding box center [1153, 295] width 45 height 12
click at [1091, 292] on input "274,99 € 42 mois" at bounding box center [1085, 287] width 11 height 11
radio input "true"
click at [982, 314] on label "243,78 € 48 mois" at bounding box center [1001, 302] width 145 height 40
click at [940, 292] on input "243,78 € 48 mois" at bounding box center [934, 287] width 11 height 11
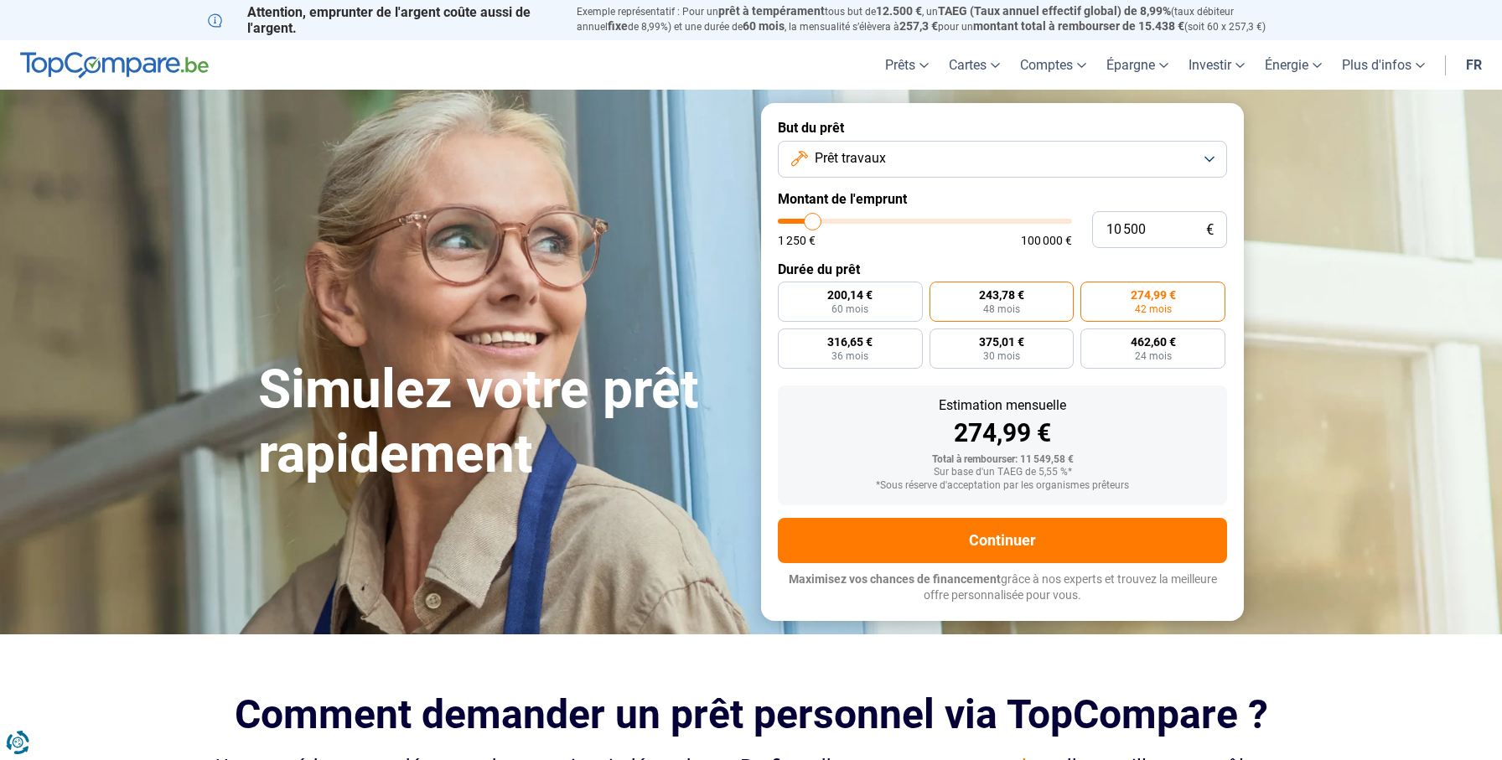
radio input "true"
click at [858, 313] on span "60 mois" at bounding box center [849, 309] width 37 height 10
click at [789, 292] on input "200,14 € 60 mois" at bounding box center [783, 287] width 11 height 11
radio input "true"
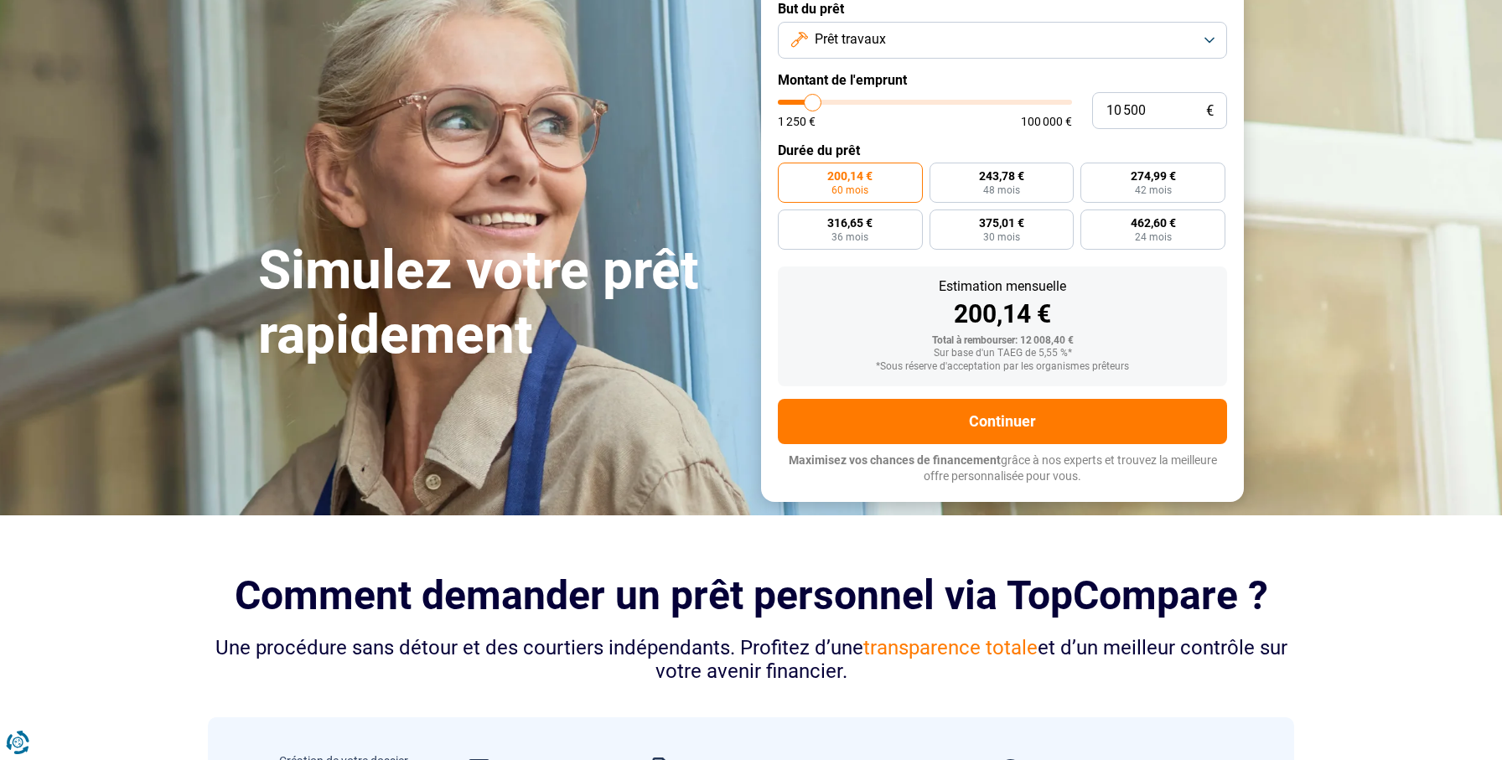
scroll to position [84, 0]
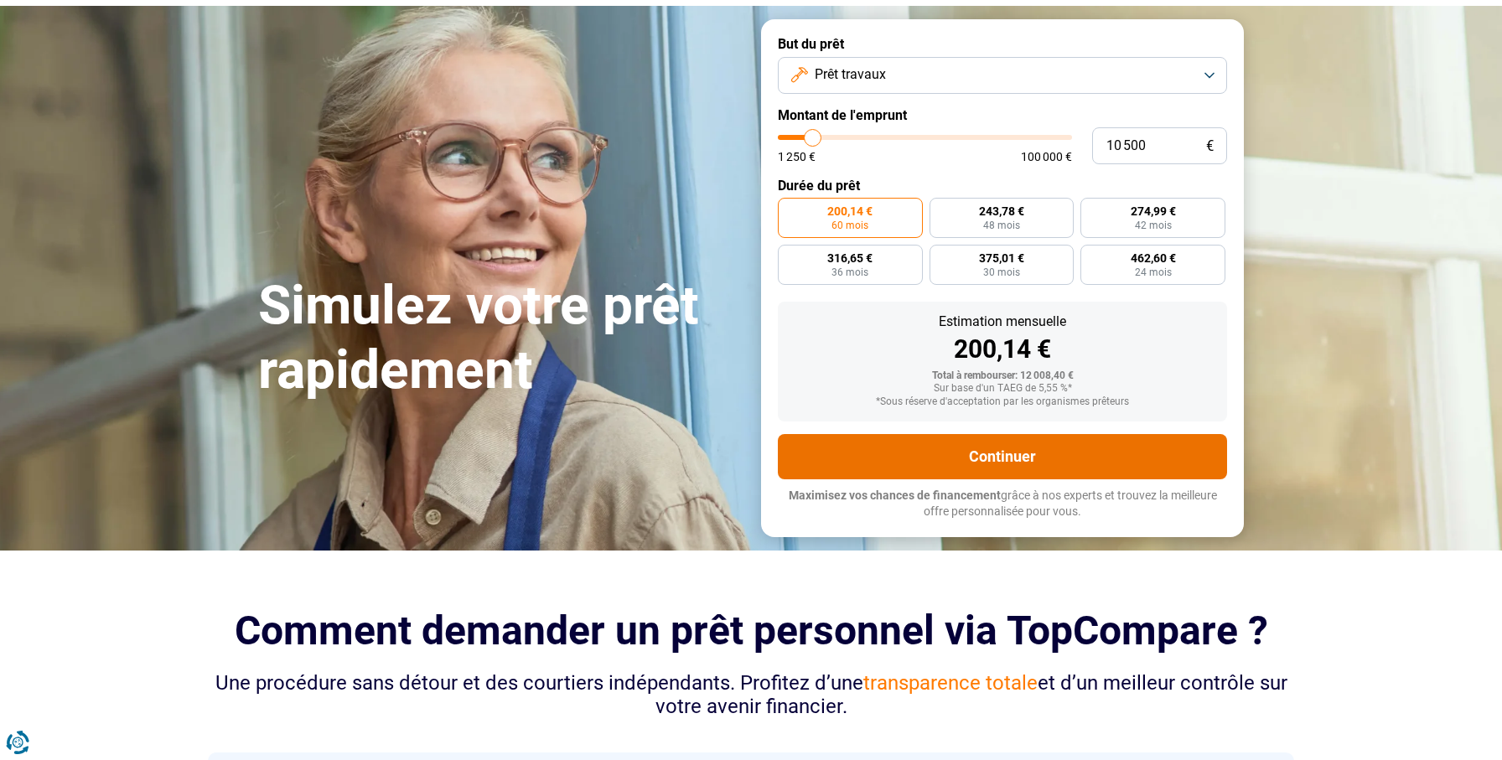
click at [1004, 458] on button "Continuer" at bounding box center [1002, 456] width 449 height 45
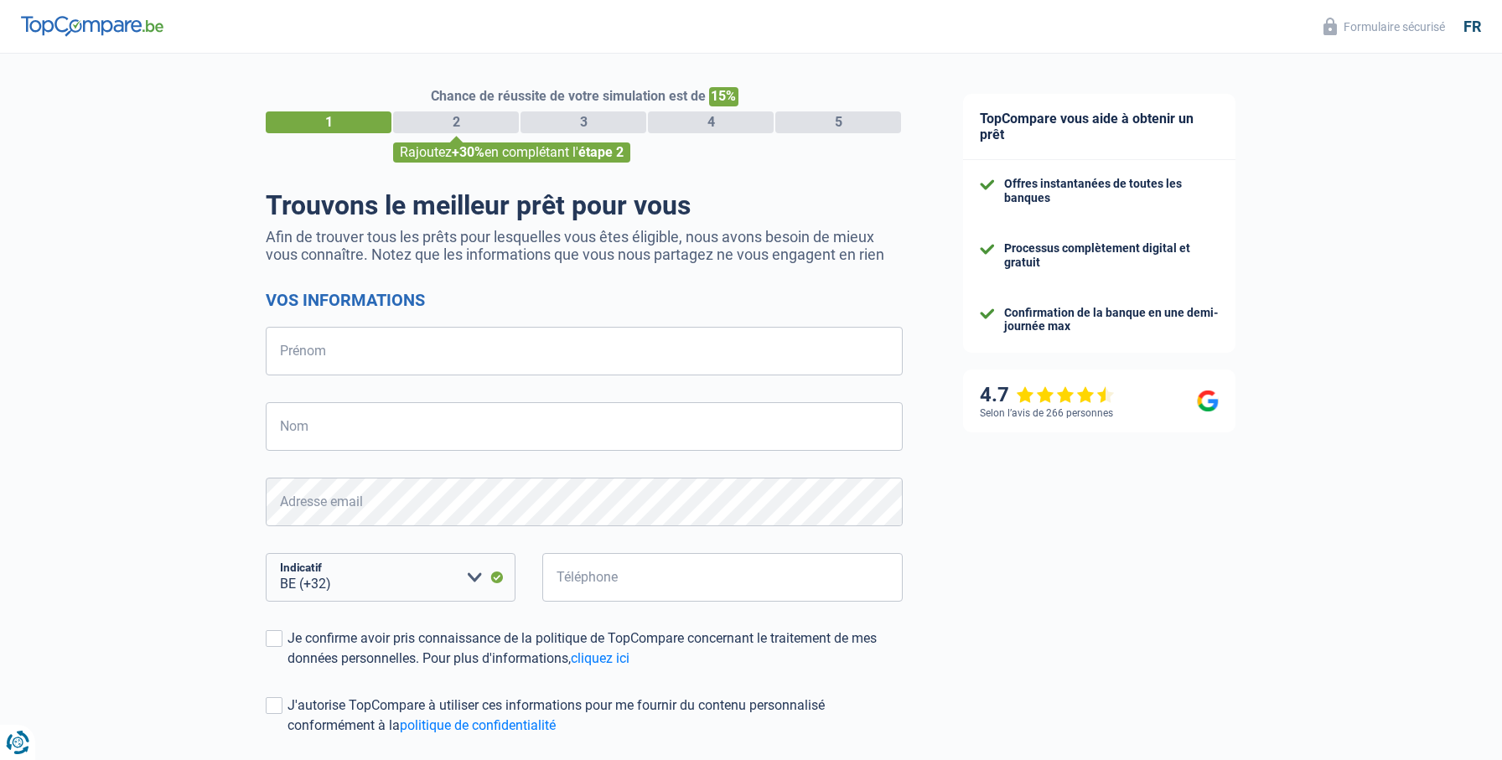
select select "32"
